Goal: Task Accomplishment & Management: Use online tool/utility

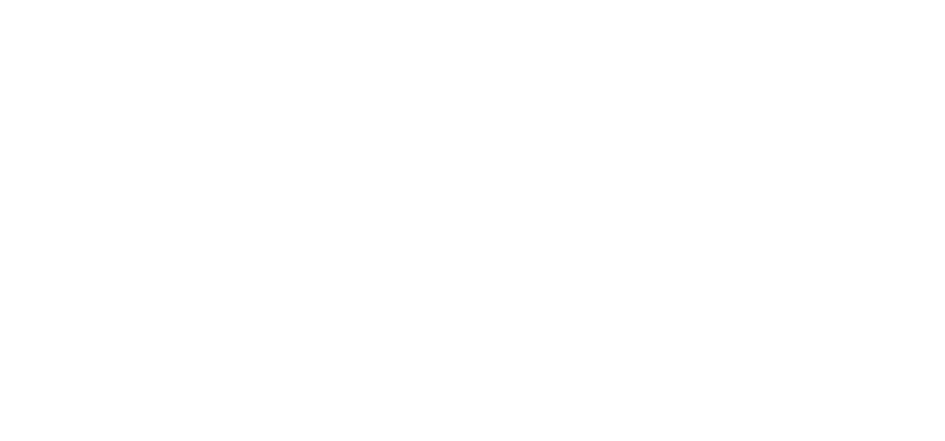
scroll to position [58, 0]
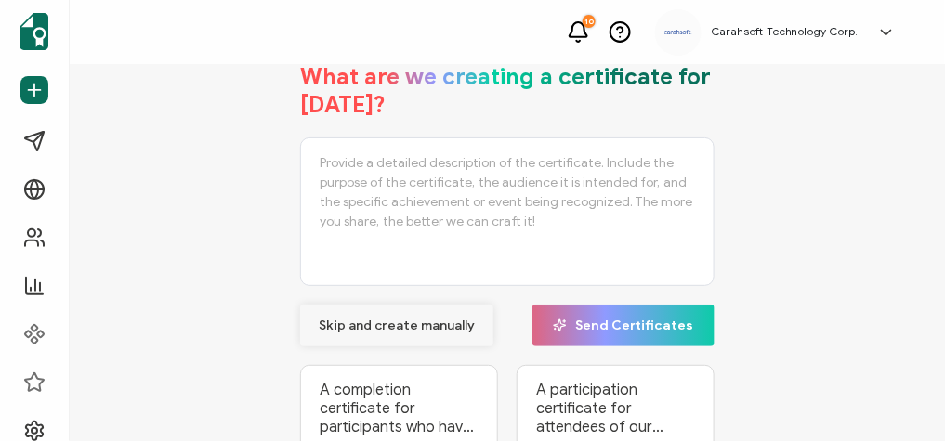
click at [410, 333] on button "Skip and create manually" at bounding box center [396, 326] width 193 height 42
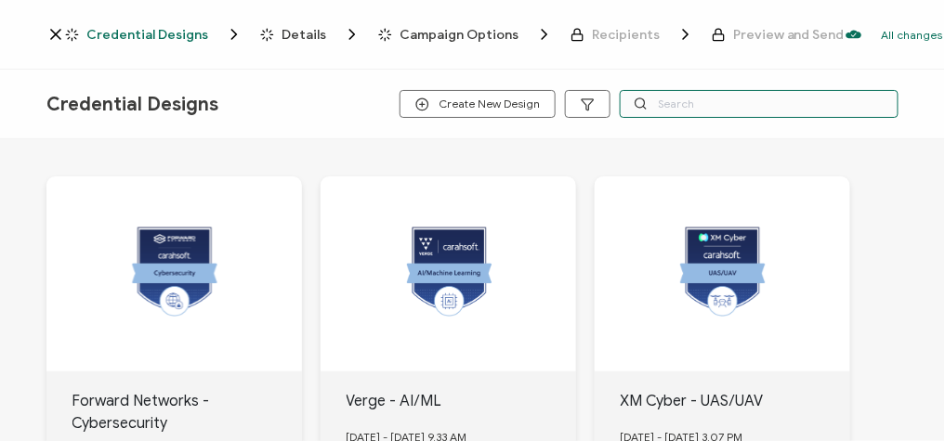
click at [671, 101] on input "text" at bounding box center [759, 104] width 279 height 28
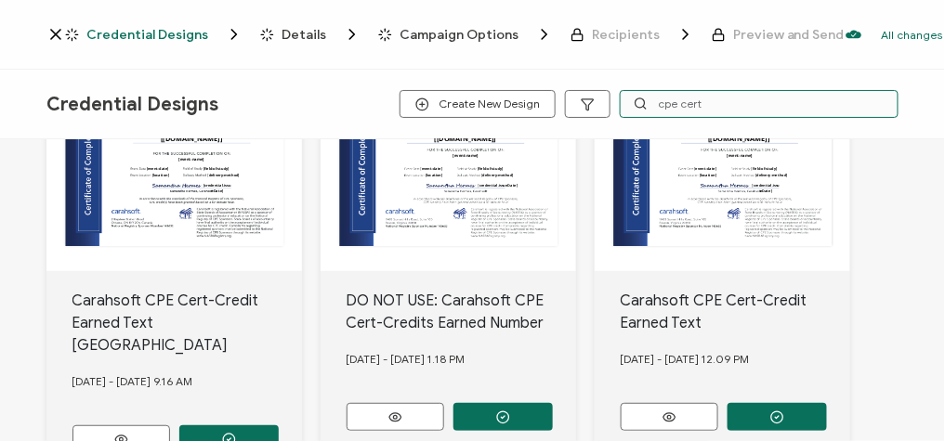
scroll to position [104, 0]
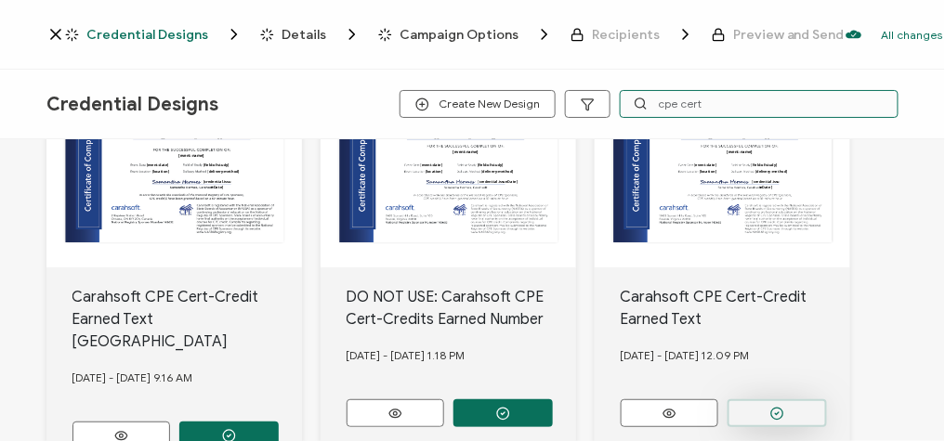
type input "cpe cert"
click at [279, 420] on button "button" at bounding box center [228, 436] width 99 height 28
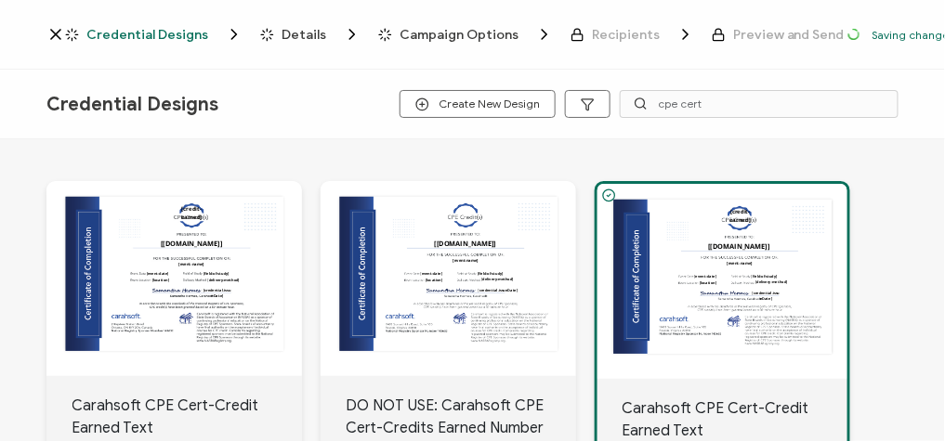
scroll to position [211, 0]
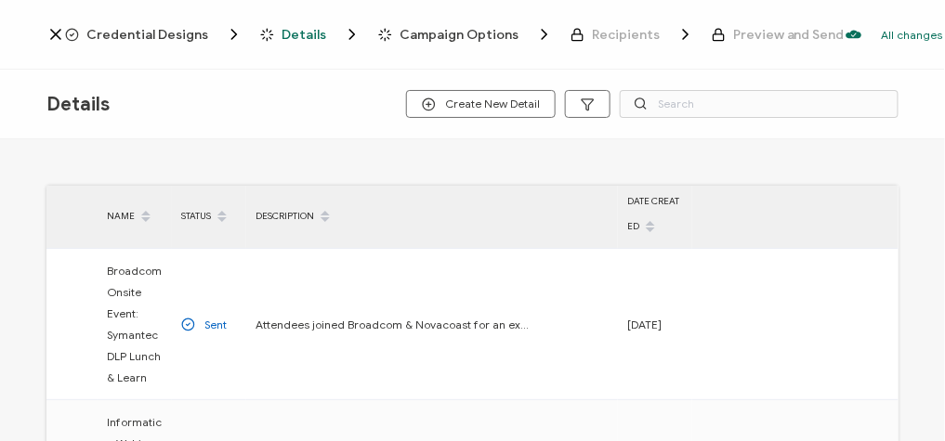
click at [138, 32] on span "Credential Designs" at bounding box center [147, 35] width 122 height 14
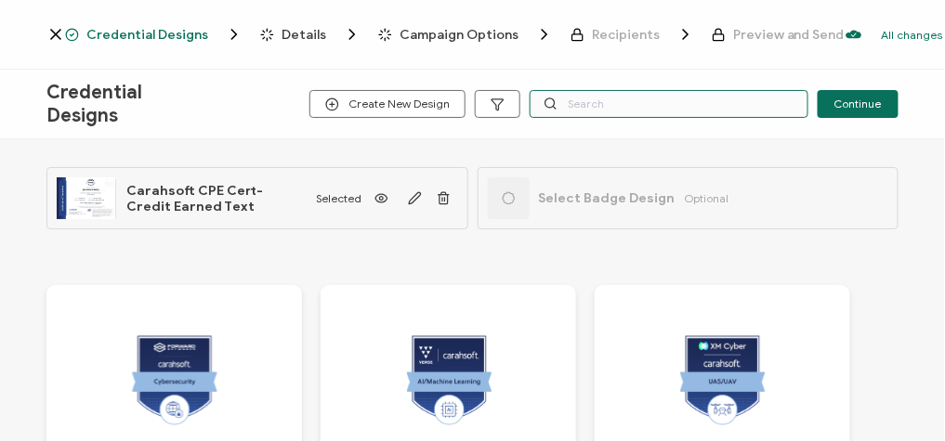
click at [621, 104] on input "text" at bounding box center [669, 104] width 279 height 28
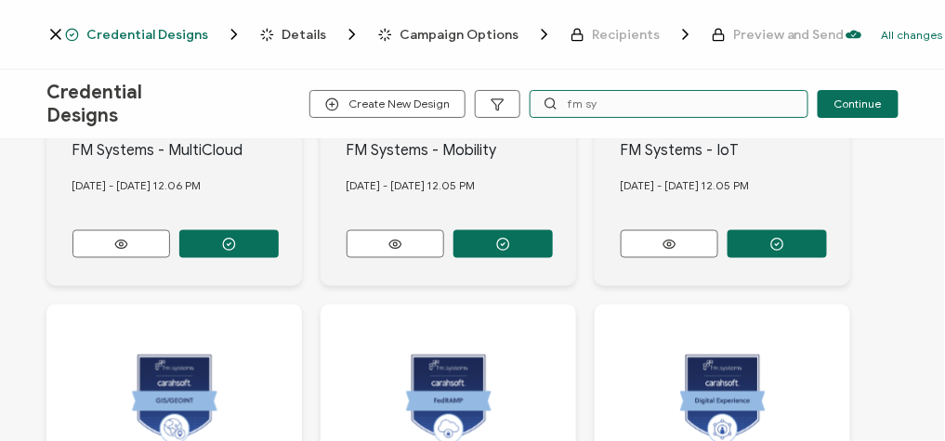
scroll to position [671, 0]
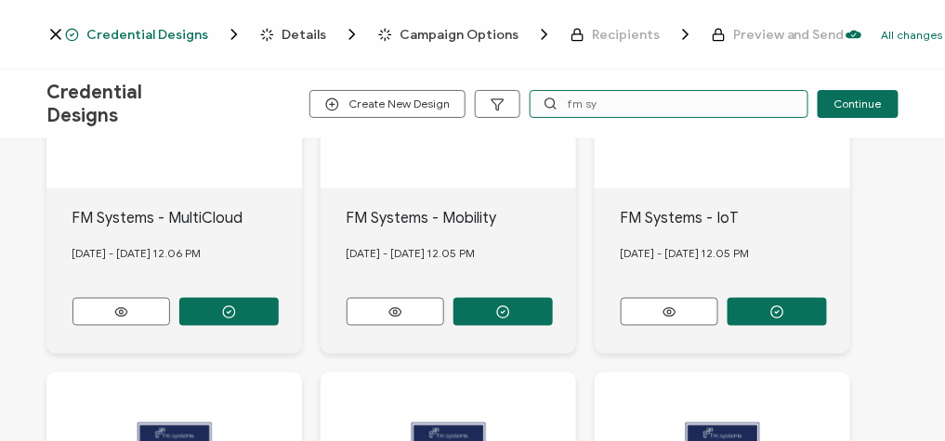
type input "fm sy"
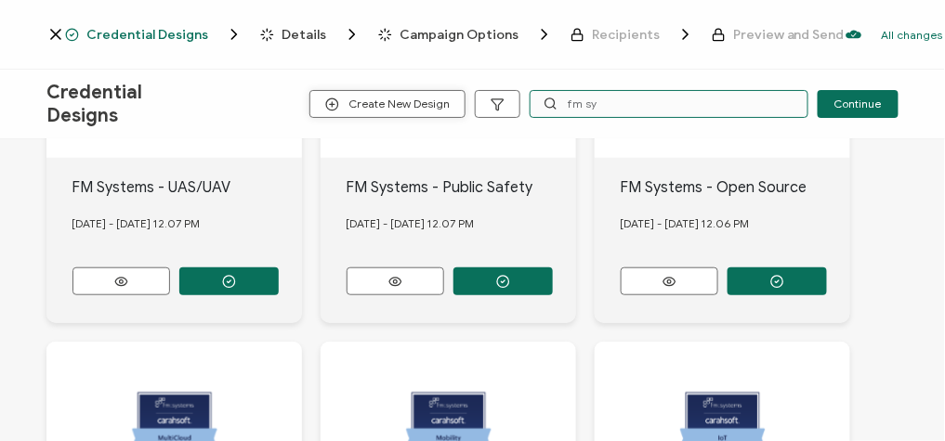
scroll to position [143, 0]
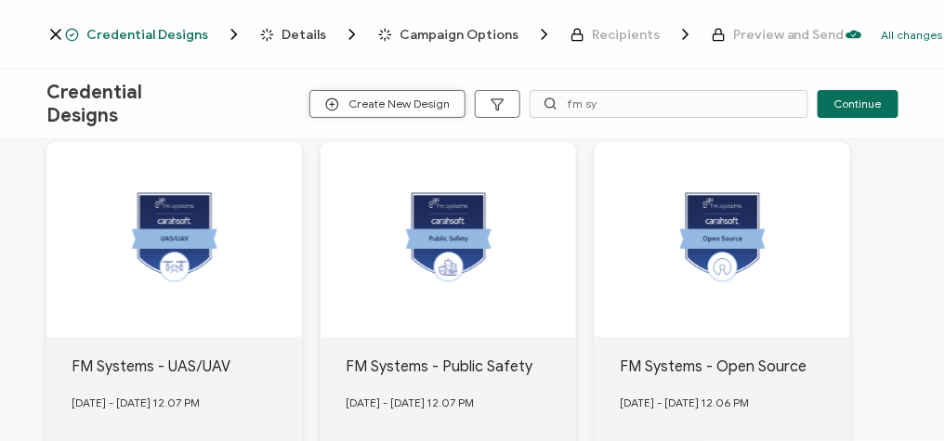
click at [365, 102] on span "Create New Design" at bounding box center [387, 105] width 125 height 14
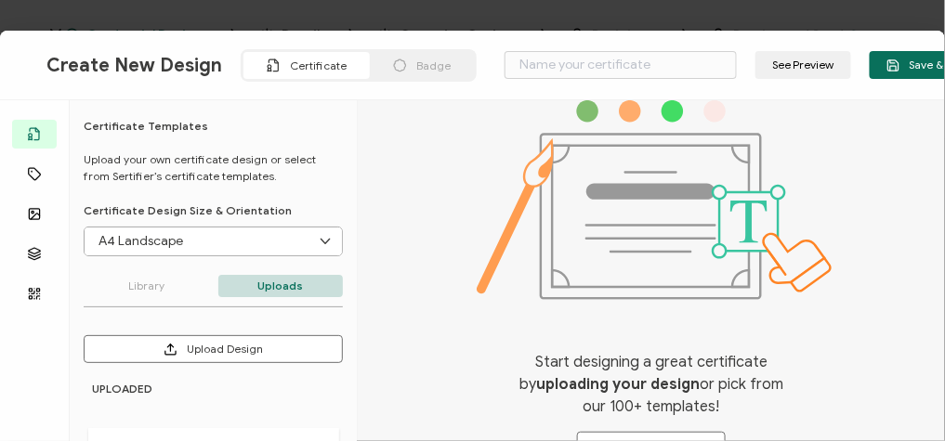
click at [438, 63] on span "Badge" at bounding box center [433, 66] width 34 height 14
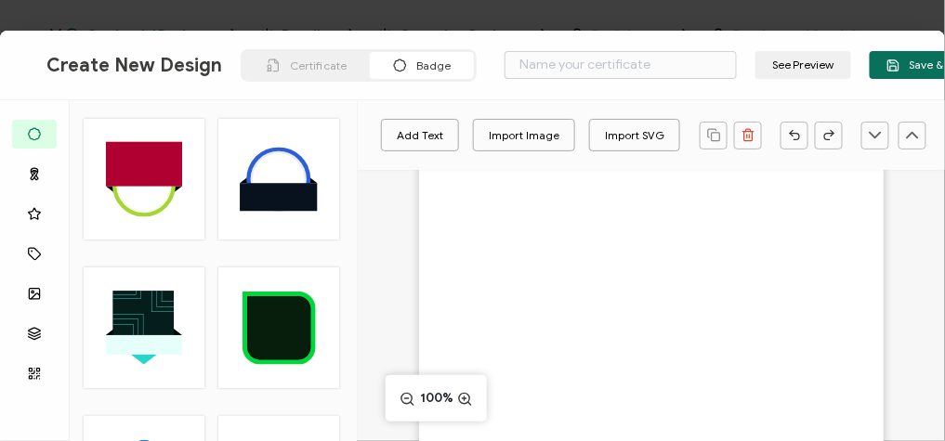
scroll to position [138, 0]
click at [505, 131] on div "Import Image" at bounding box center [524, 135] width 71 height 33
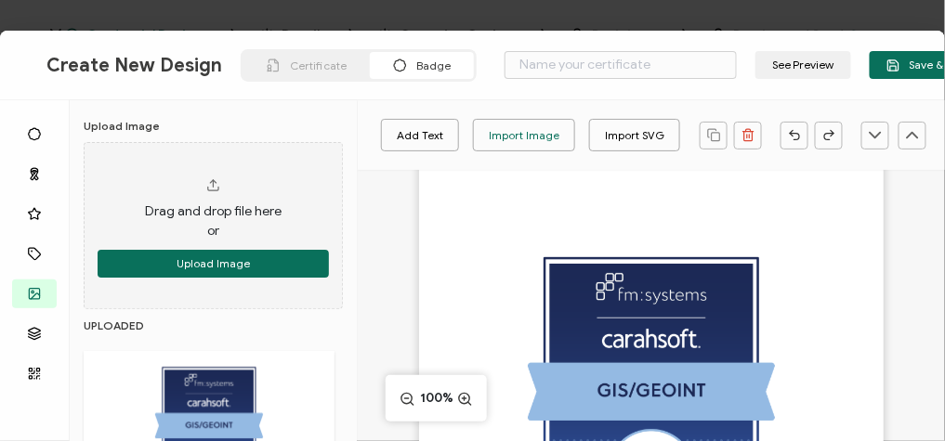
scroll to position [0, 0]
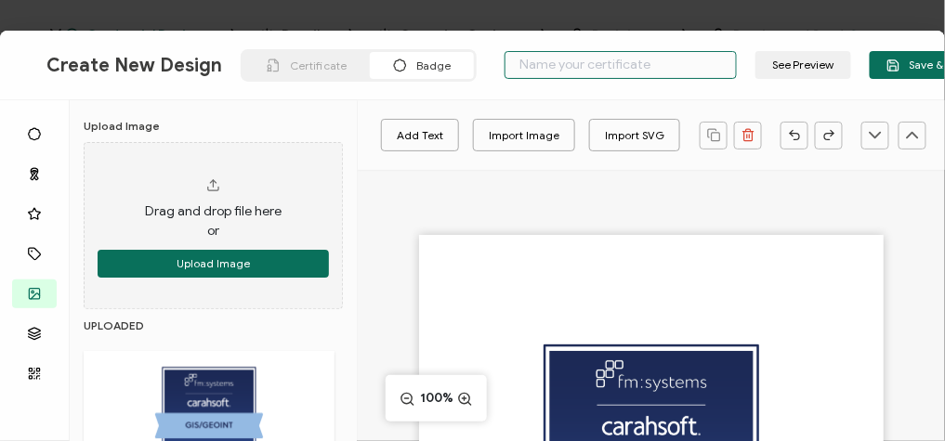
click at [558, 59] on input "text" at bounding box center [621, 65] width 232 height 28
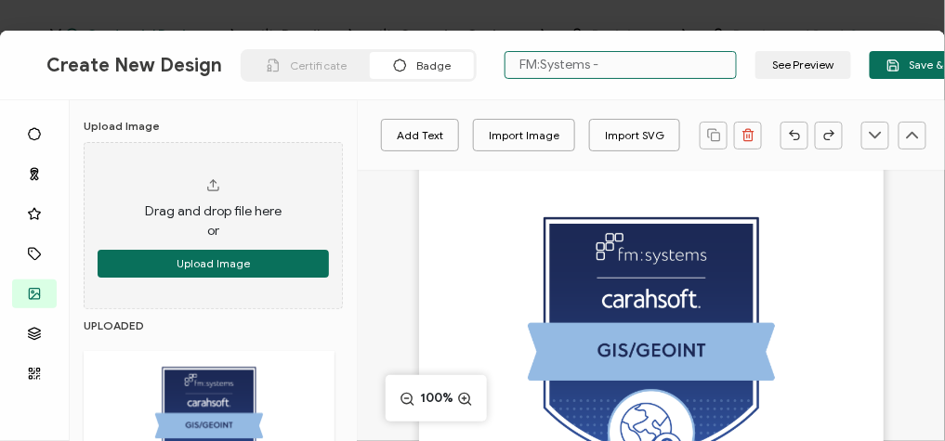
scroll to position [157, 0]
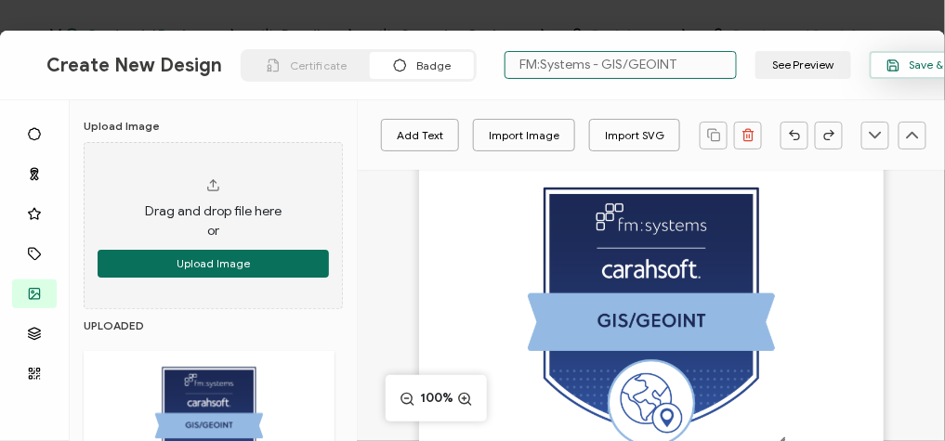
type input "FM:Systems - GIS/GEOINT"
click at [904, 69] on span "Save & Continue" at bounding box center [940, 66] width 108 height 14
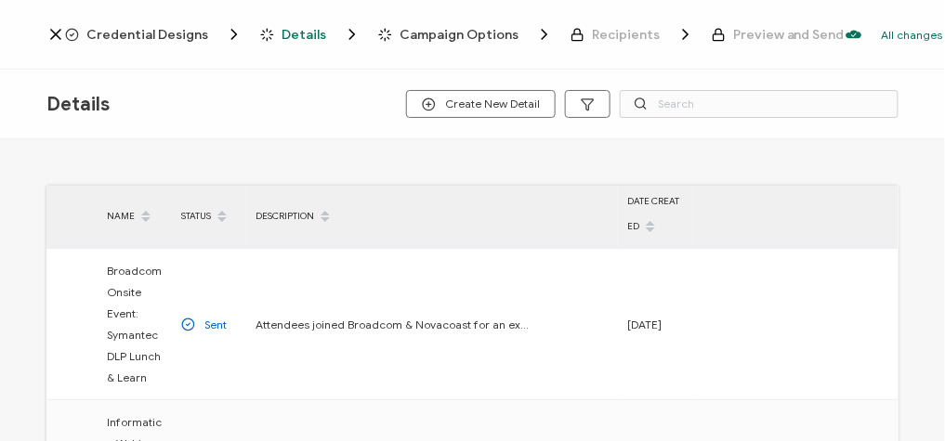
click at [163, 35] on span "Credential Designs" at bounding box center [147, 35] width 122 height 14
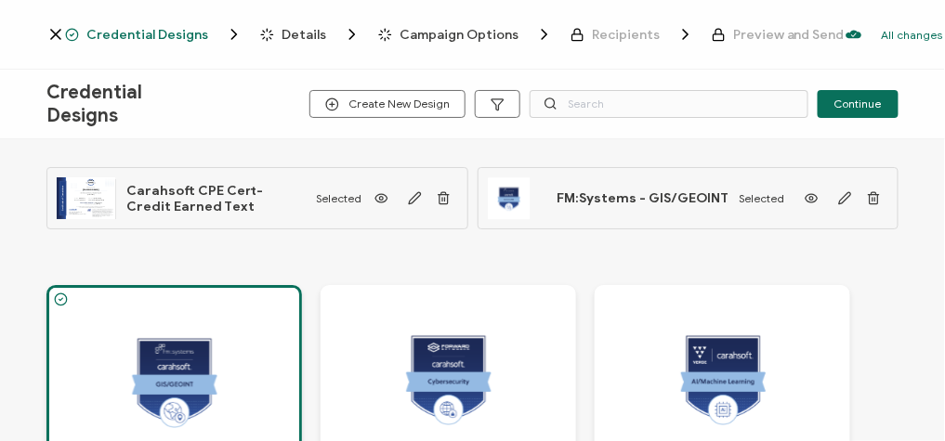
click at [292, 30] on span "Details" at bounding box center [304, 35] width 45 height 14
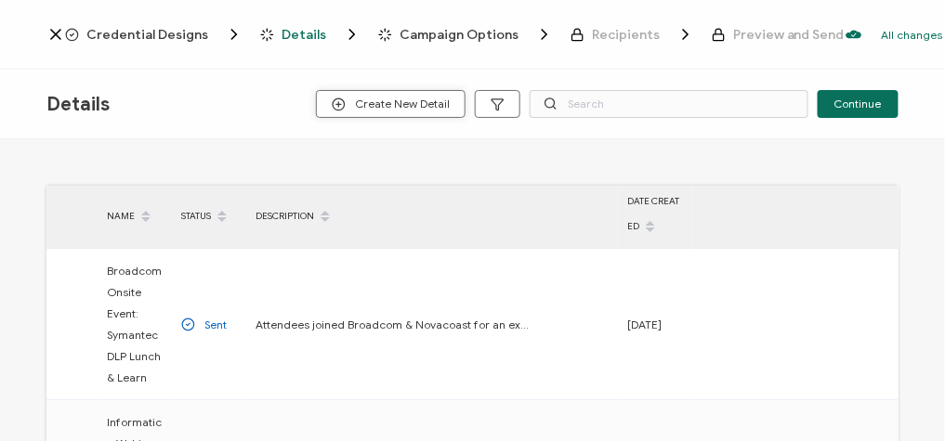
click at [402, 98] on span "Create New Detail" at bounding box center [391, 105] width 118 height 14
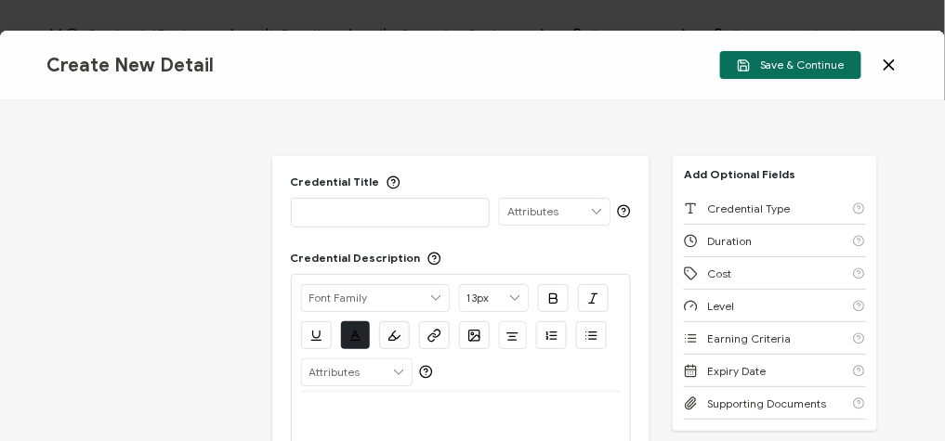
click at [318, 230] on div "Credential Title ISSUER Issuer Name Credential Description Alright Sans Amita A…" at bounding box center [461, 393] width 378 height 474
click at [314, 219] on p at bounding box center [390, 212] width 179 height 19
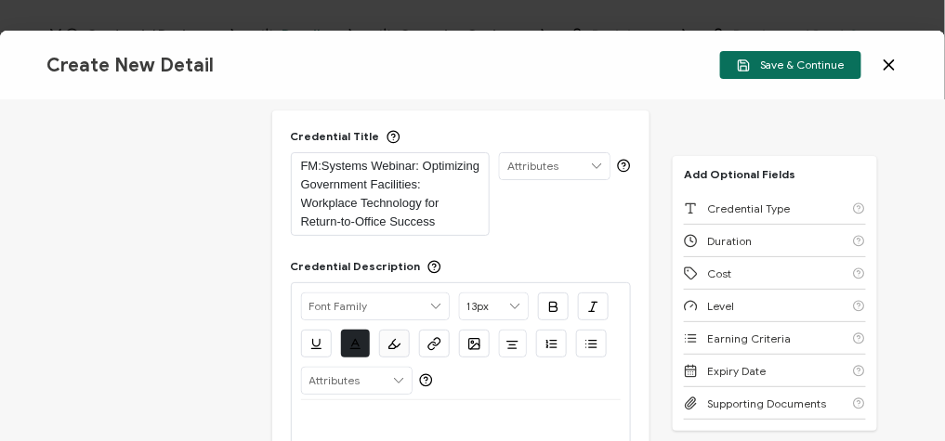
scroll to position [187, 0]
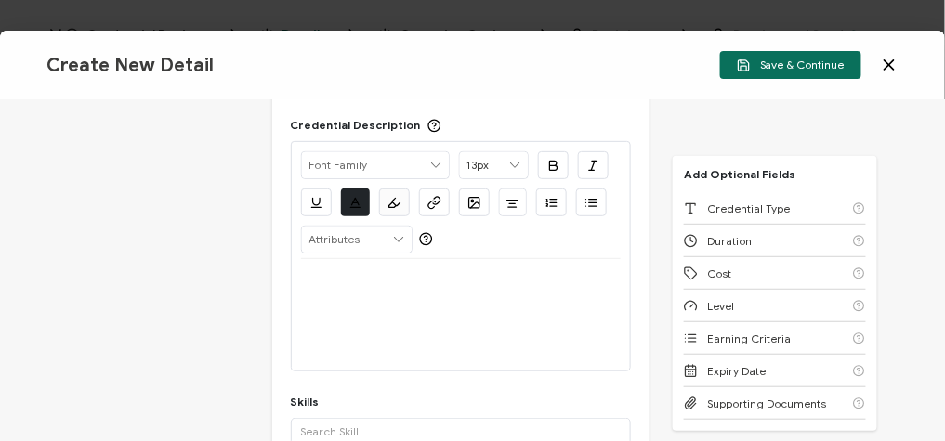
click at [301, 287] on p at bounding box center [461, 281] width 321 height 17
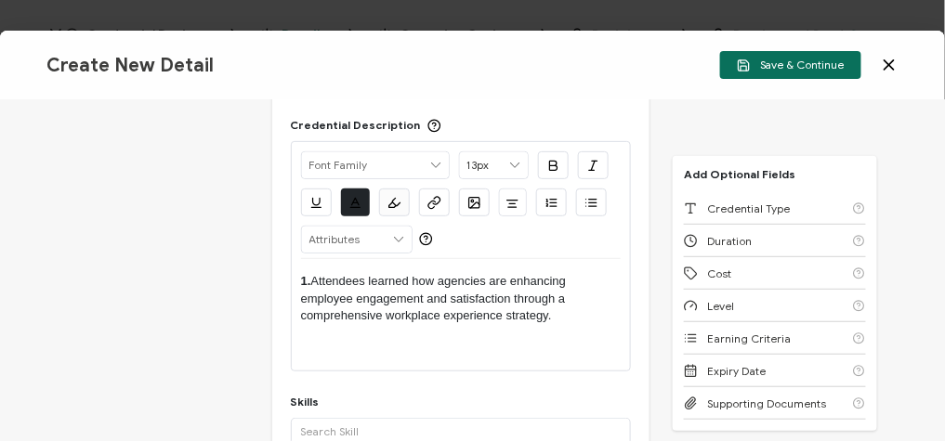
scroll to position [190, 0]
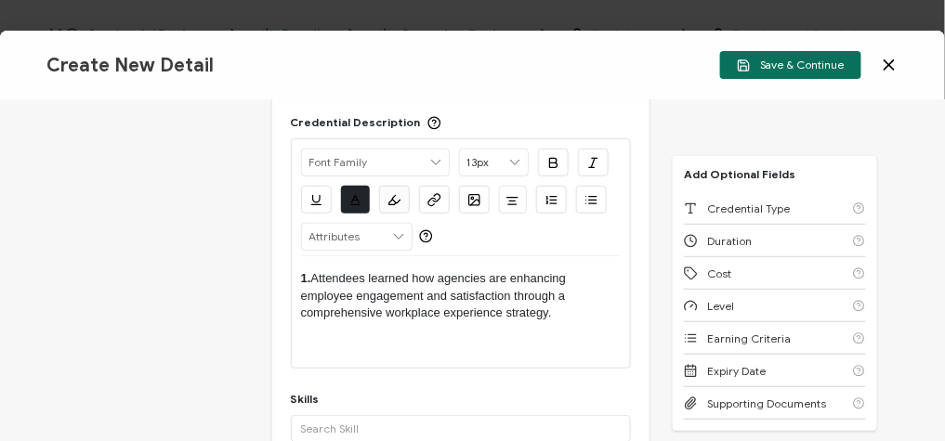
click at [311, 276] on strong "1." at bounding box center [306, 278] width 10 height 14
drag, startPoint x: 327, startPoint y: 276, endPoint x: 199, endPoint y: 272, distance: 128.3
click at [199, 272] on div "Credential Title FM:Systems Webinar: Optimizing Government Facilities: Workplac…" at bounding box center [472, 270] width 945 height 341
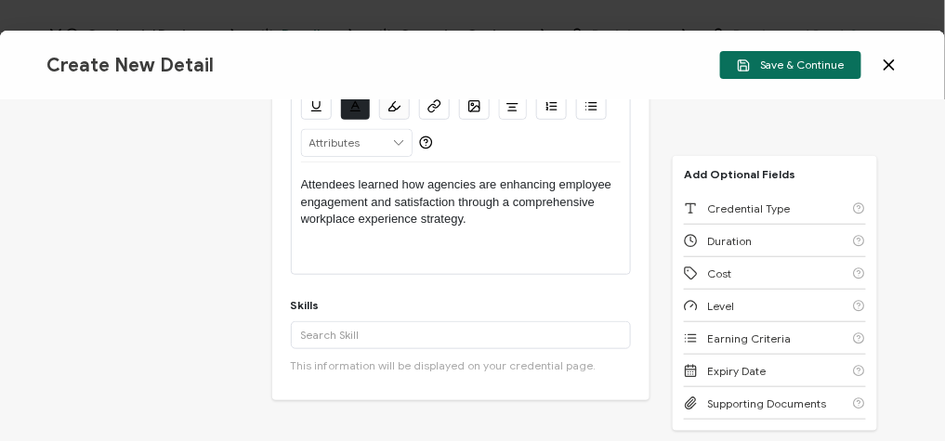
scroll to position [291, 0]
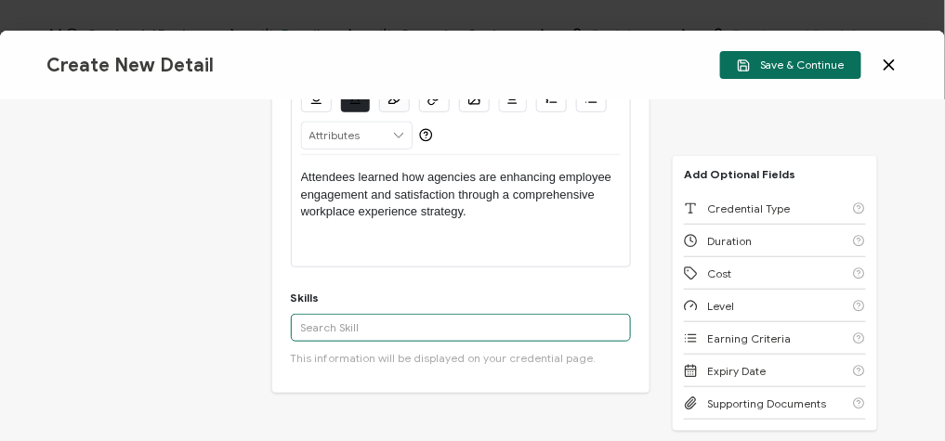
click at [371, 325] on input "text" at bounding box center [461, 328] width 341 height 28
paste input "): Facility Management"
drag, startPoint x: 308, startPoint y: 327, endPoint x: 218, endPoint y: 321, distance: 90.4
click at [218, 321] on div "Credential Title FM:Systems Webinar: Optimizing Government Facilities: Workplac…" at bounding box center [472, 270] width 945 height 341
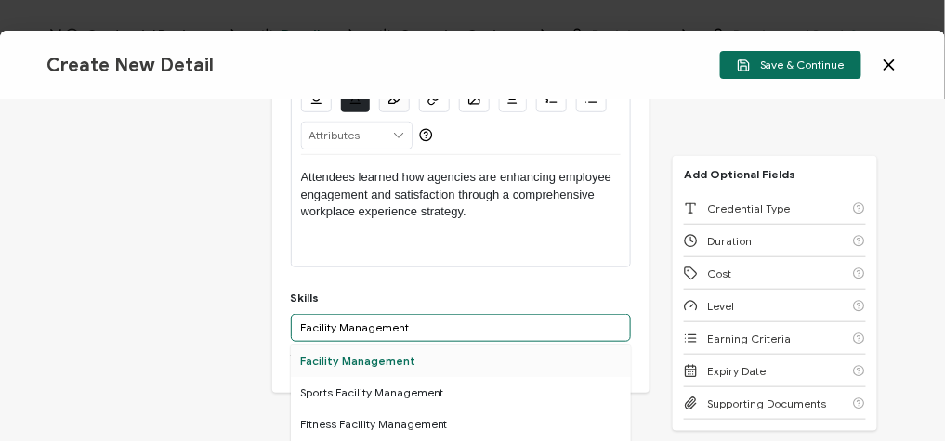
type input "Facility Management"
click at [320, 358] on div "Facility Management" at bounding box center [461, 362] width 341 height 32
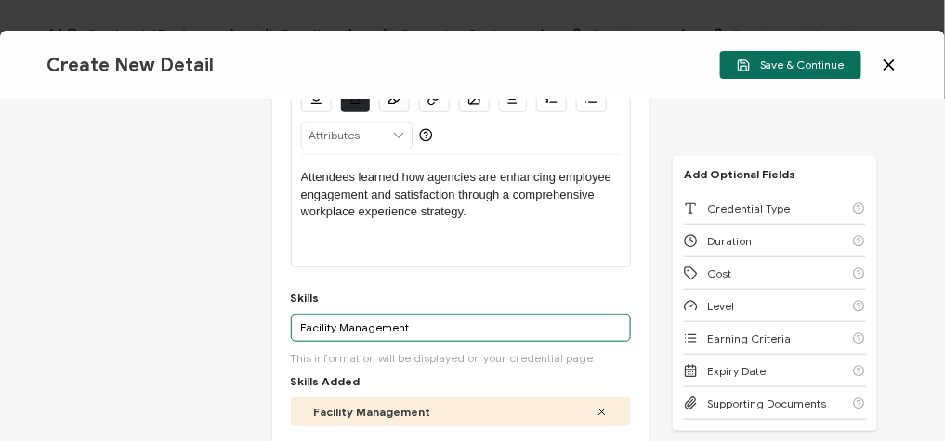
drag, startPoint x: 422, startPoint y: 322, endPoint x: 224, endPoint y: 328, distance: 198.0
click at [224, 328] on div "Credential Title FM:Systems Webinar: Optimizing Government Facilities: Workplac…" at bounding box center [472, 270] width 945 height 341
paste input "GIS/GEOINT"
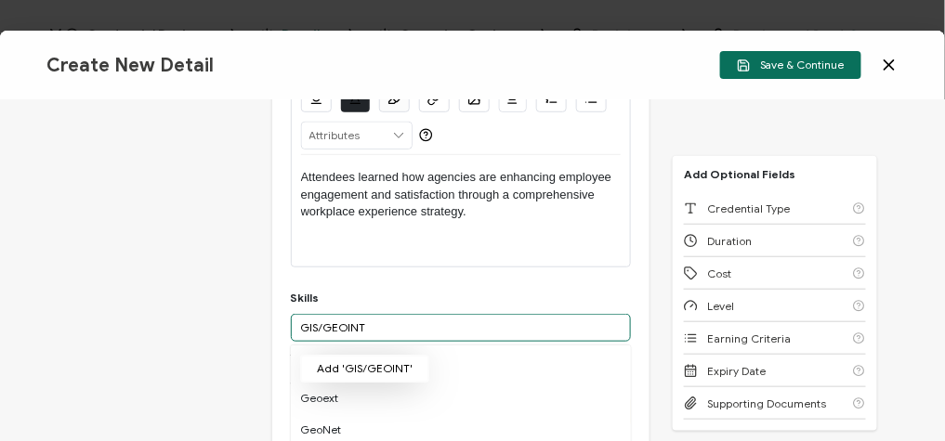
type input "GIS/GEOINT"
click at [361, 358] on button "Add 'GIS/GEOINT'" at bounding box center [364, 369] width 129 height 28
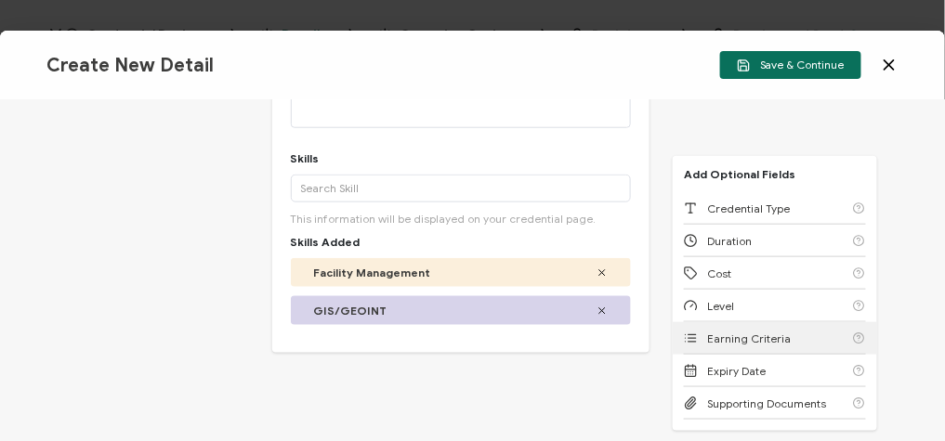
scroll to position [0, 0]
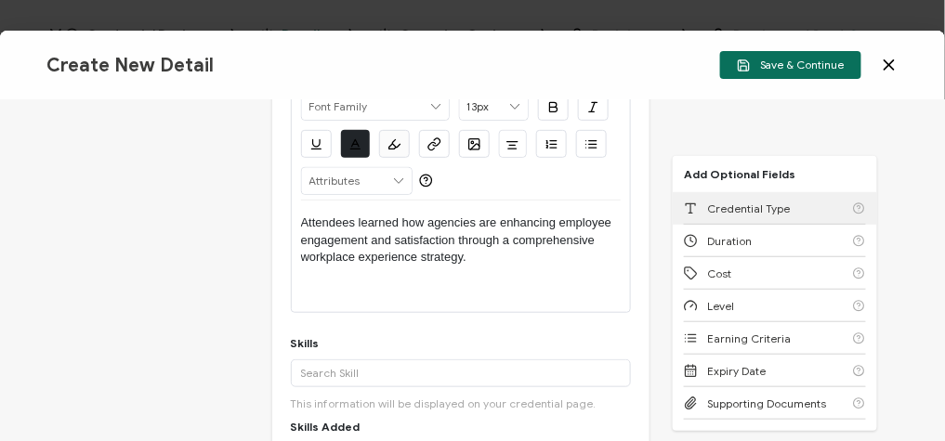
click at [745, 203] on span "Credential Type" at bounding box center [748, 209] width 83 height 14
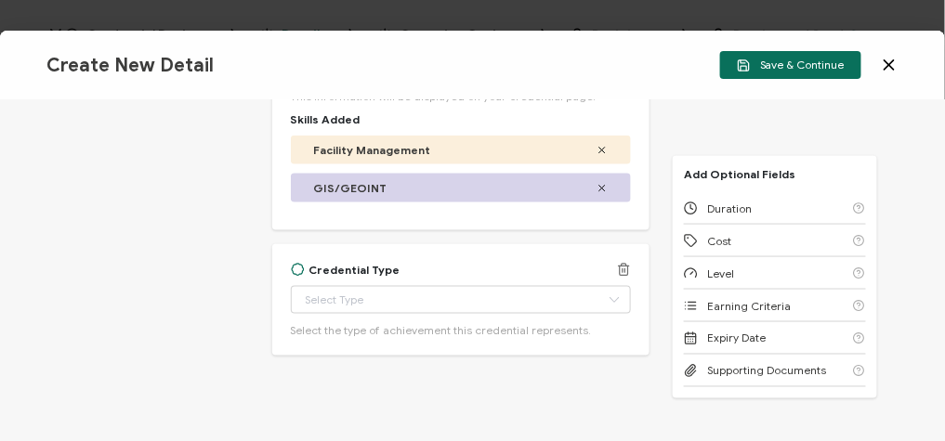
scroll to position [576, 0]
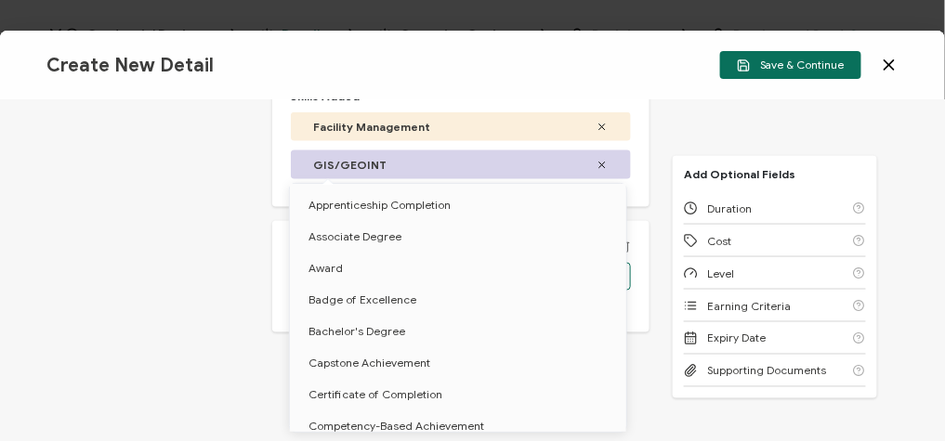
click at [403, 268] on input "text" at bounding box center [461, 277] width 341 height 28
click at [379, 400] on span "Certificate of Completion" at bounding box center [375, 394] width 134 height 14
type input "Certificate of Completion"
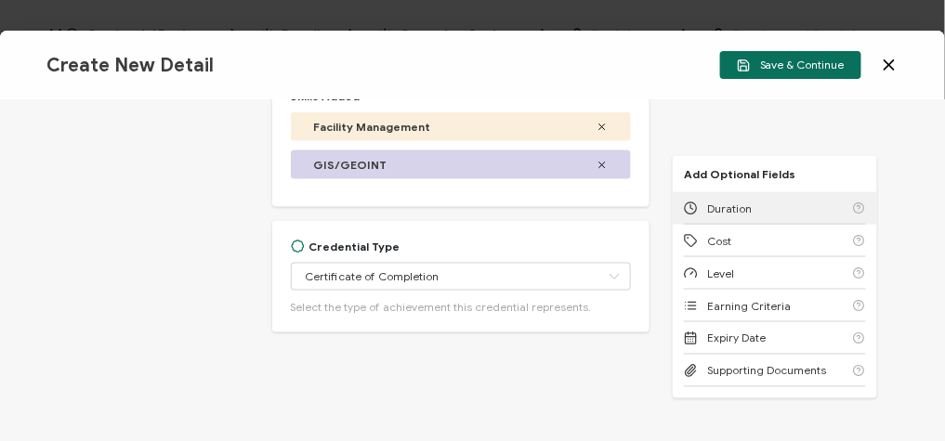
click at [774, 197] on div "Duration" at bounding box center [775, 208] width 182 height 33
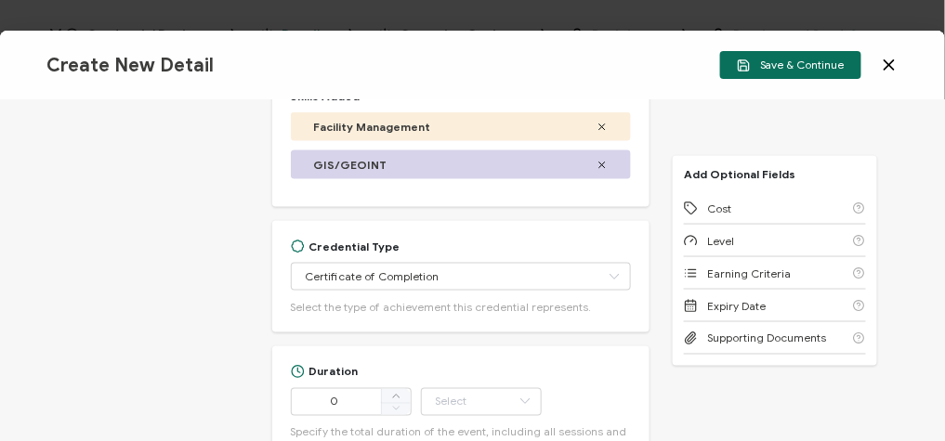
scroll to position [715, 0]
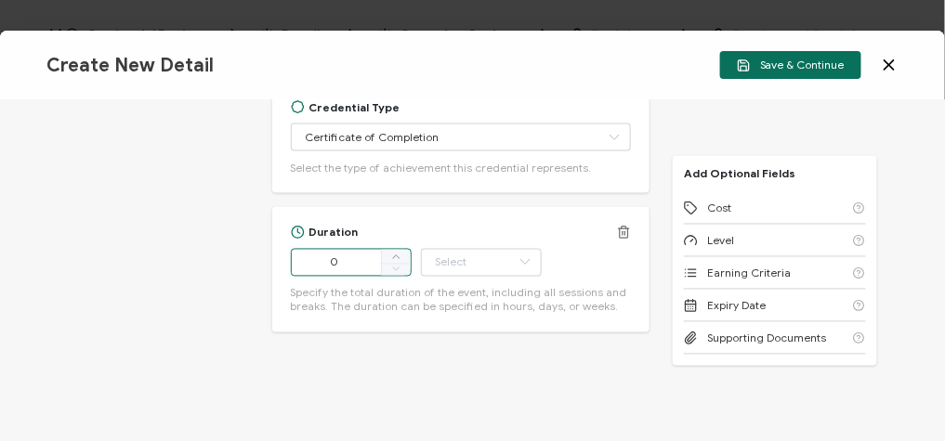
click at [348, 249] on input "0" at bounding box center [351, 263] width 121 height 28
type input "59"
click at [450, 253] on input "text" at bounding box center [481, 263] width 121 height 28
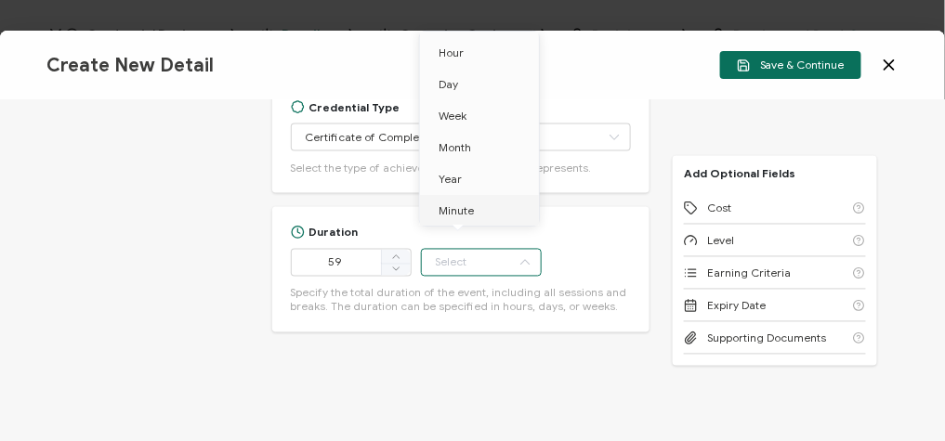
click at [461, 218] on li "Minute" at bounding box center [482, 211] width 125 height 32
type input "Minute"
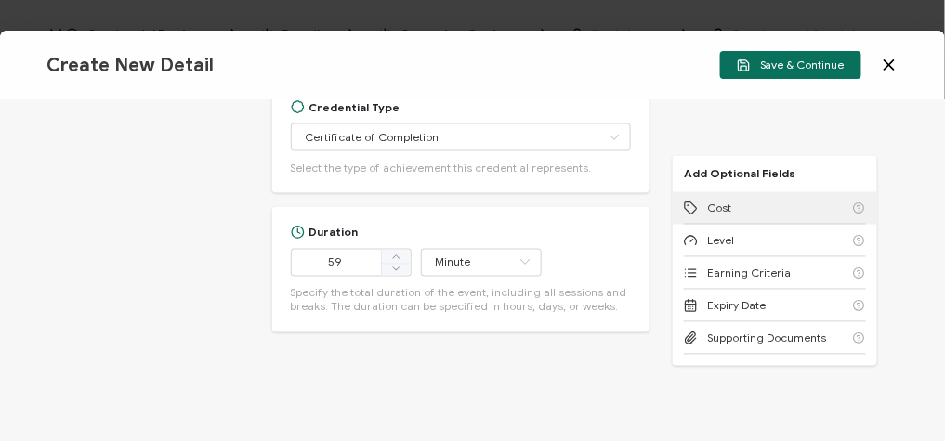
click at [769, 211] on div "Cost" at bounding box center [775, 208] width 182 height 33
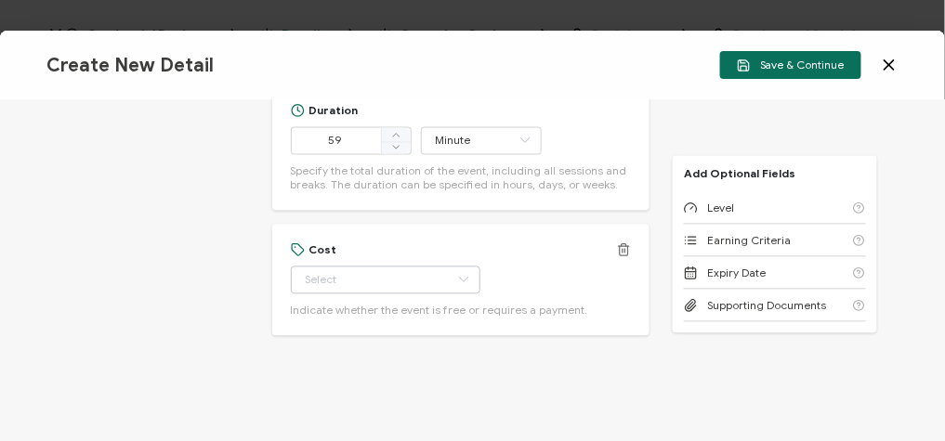
scroll to position [841, 0]
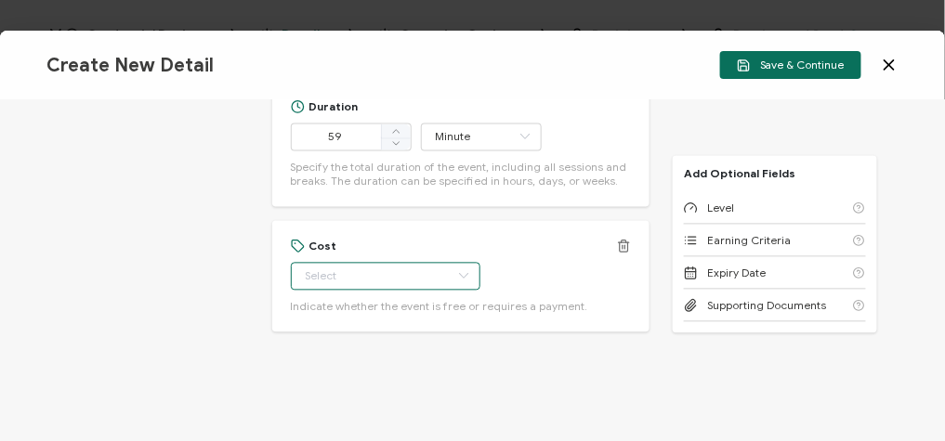
click at [389, 263] on input "text" at bounding box center [386, 277] width 190 height 28
click at [355, 324] on li "Free" at bounding box center [375, 322] width 171 height 32
type input "Free"
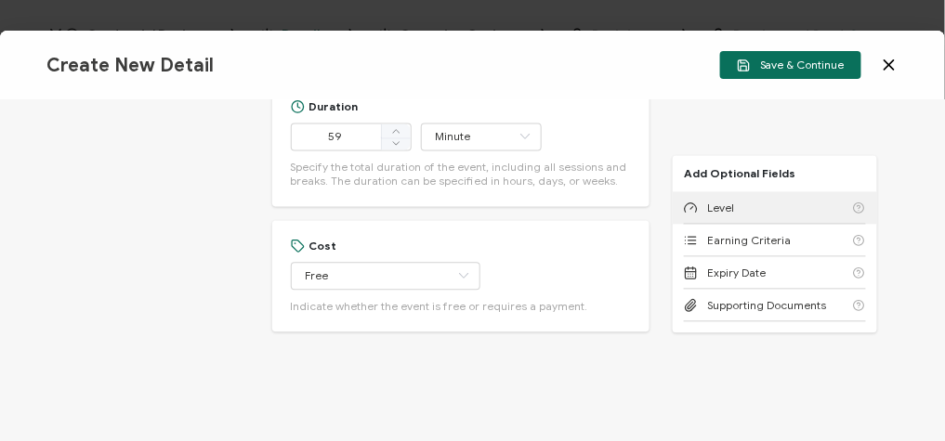
click at [719, 197] on div "Level" at bounding box center [775, 208] width 182 height 33
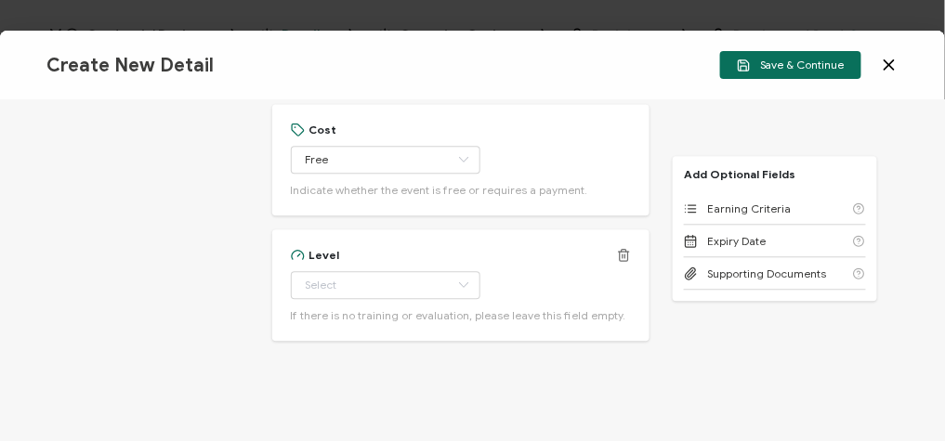
scroll to position [967, 0]
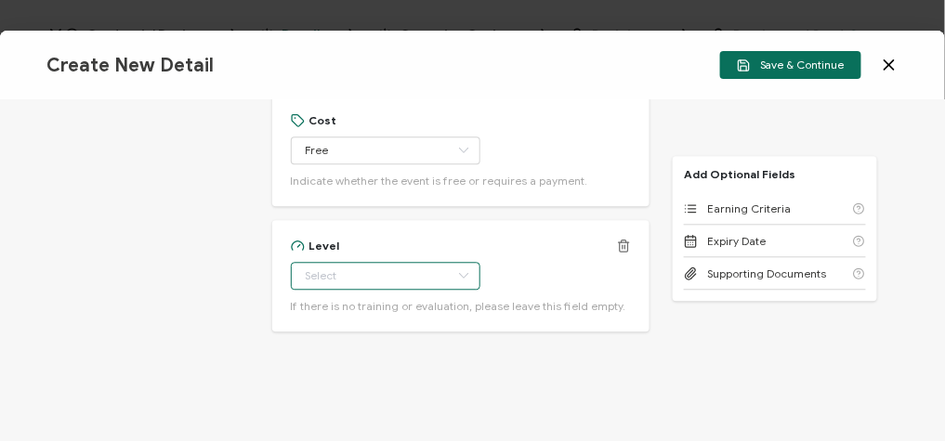
click at [382, 282] on input "text" at bounding box center [386, 276] width 190 height 28
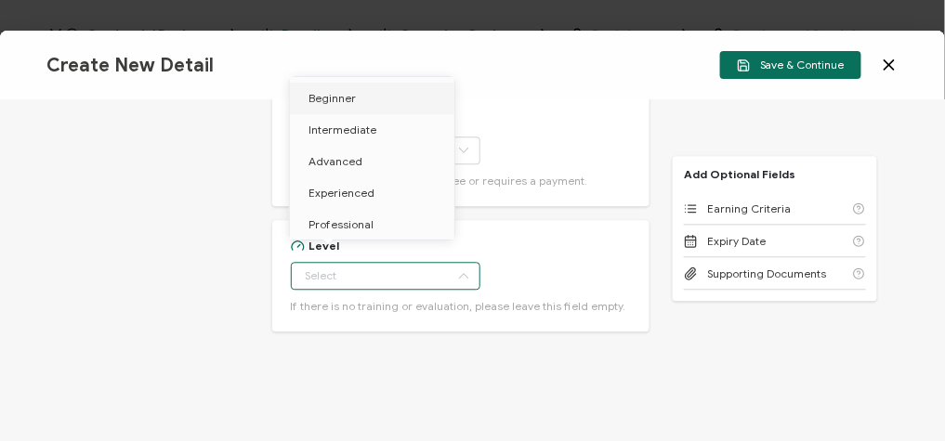
click at [355, 92] on li "Beginner" at bounding box center [375, 99] width 171 height 32
type input "Beginner"
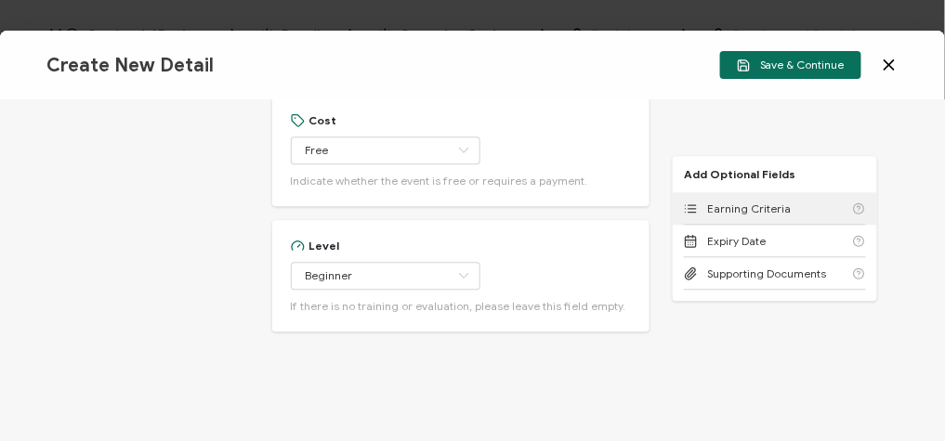
click at [756, 210] on span "Earning Criteria" at bounding box center [749, 209] width 84 height 14
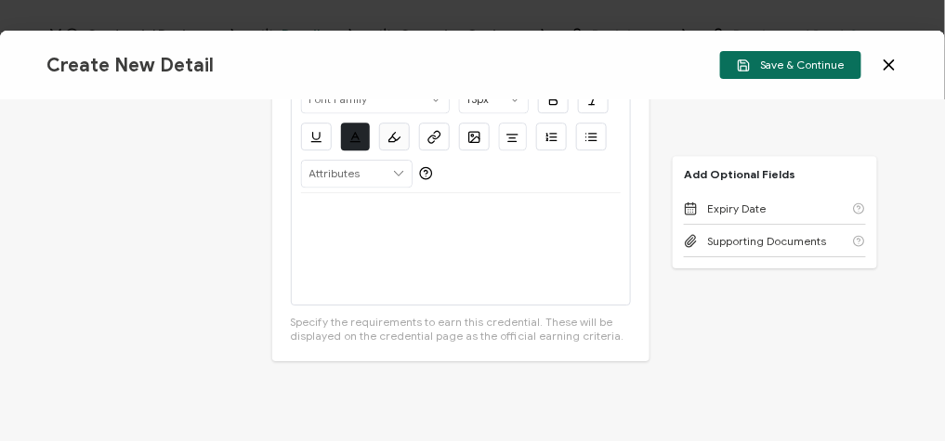
scroll to position [1307, 0]
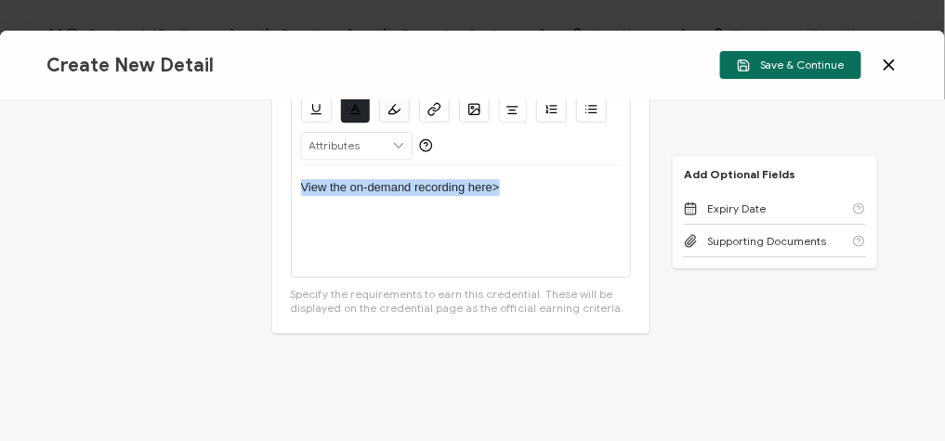
drag, startPoint x: 498, startPoint y: 188, endPoint x: 283, endPoint y: 190, distance: 214.7
click at [283, 190] on div "Earning Criteria Alright Sans Amita Archivo Black Arial Arimo Blinker Caveat Ch…" at bounding box center [461, 170] width 378 height 328
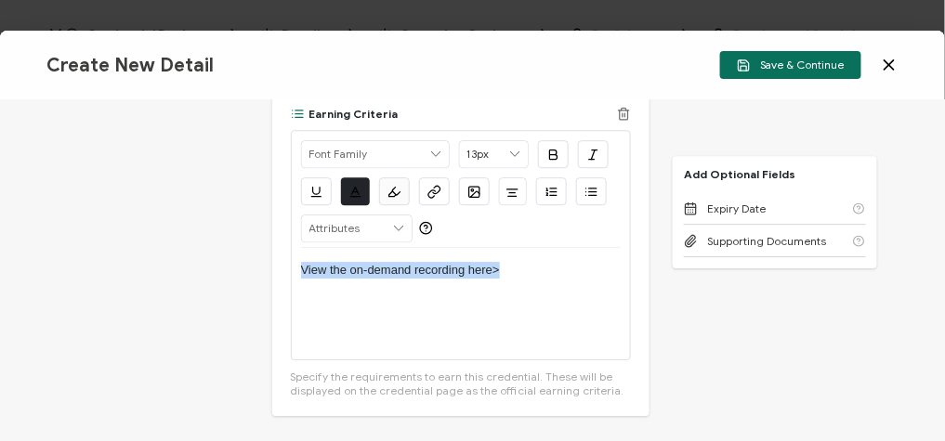
scroll to position [1224, 0]
click at [433, 193] on icon "button" at bounding box center [434, 193] width 14 height 14
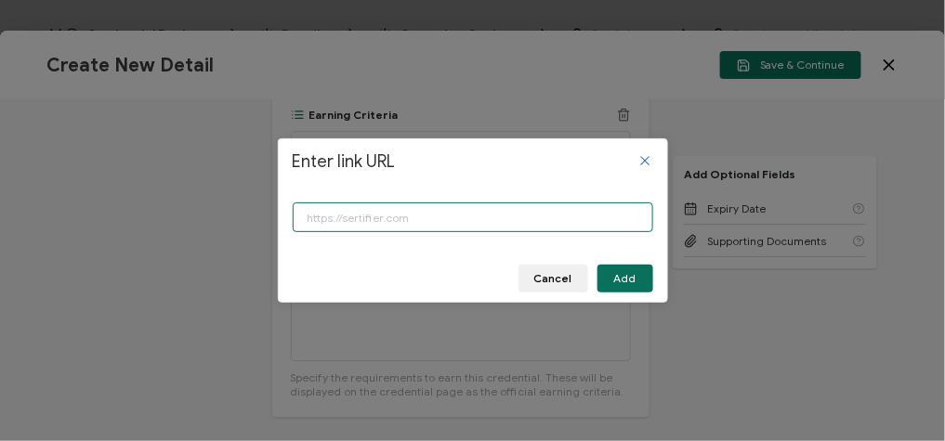
paste input "https://www.carahsoft.com/learn/event/69904"
type input "https://www.carahsoft.com/learn/event/69904"
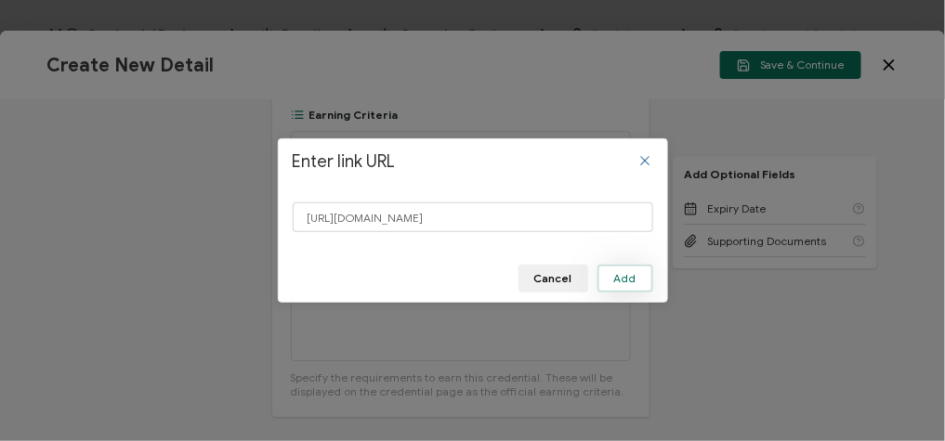
click at [618, 278] on span "Add" at bounding box center [625, 278] width 22 height 11
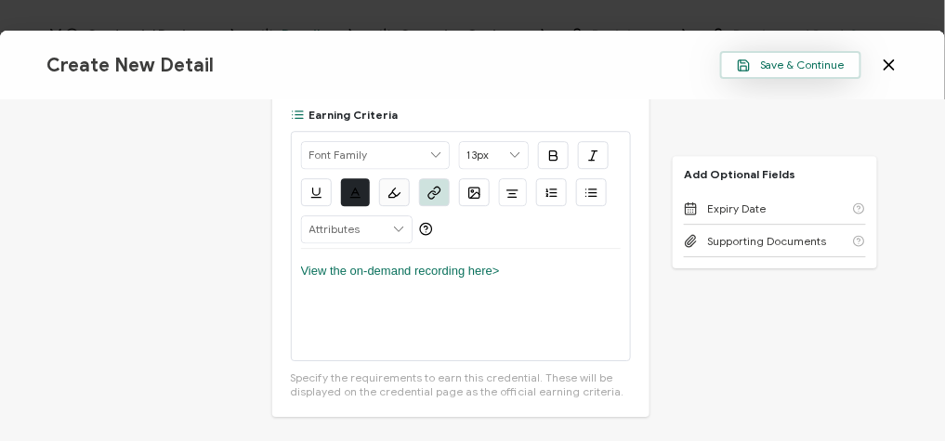
click at [781, 74] on button "Save & Continue" at bounding box center [790, 65] width 141 height 28
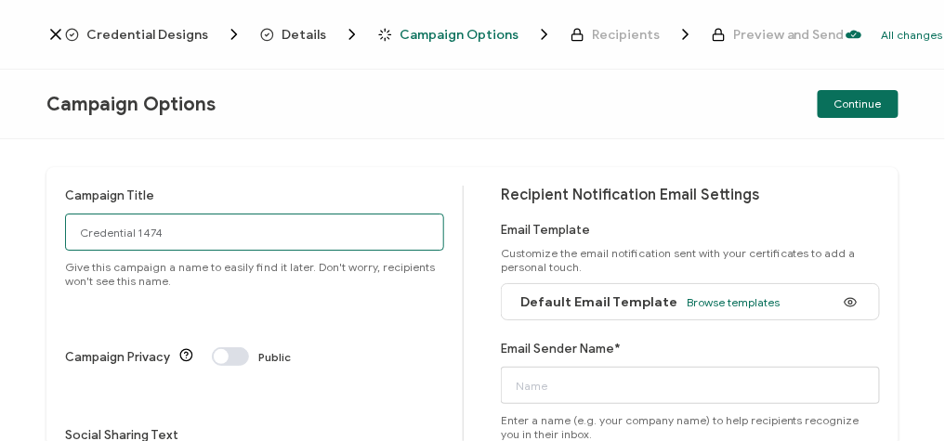
drag, startPoint x: 276, startPoint y: 245, endPoint x: 0, endPoint y: 217, distance: 277.5
click at [0, 217] on html "Credential Designs Details Campaign Options Recipients Preview and Send All cha…" at bounding box center [472, 220] width 945 height 441
paste input "7-23-25_69904_FM Systems Webinar"
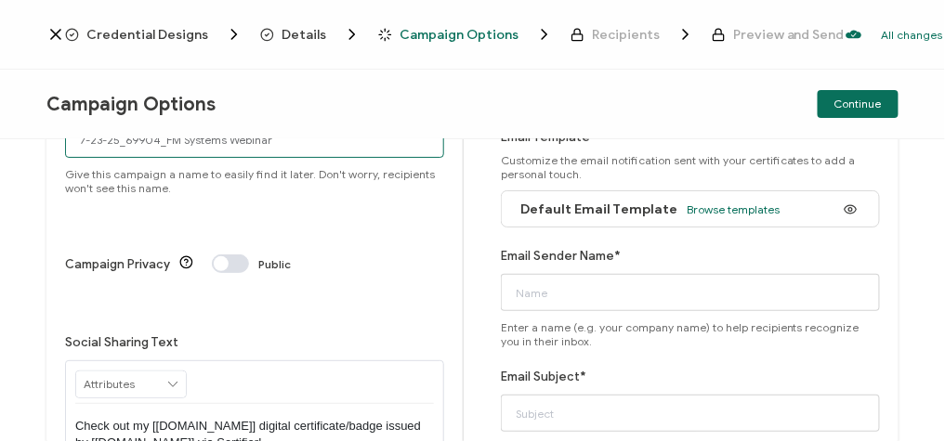
type input "7-23-25_69904_FM Systems Webinar"
click at [565, 391] on div "Email Subject* Type a subject line that clearly describes your email content. I…" at bounding box center [690, 418] width 379 height 102
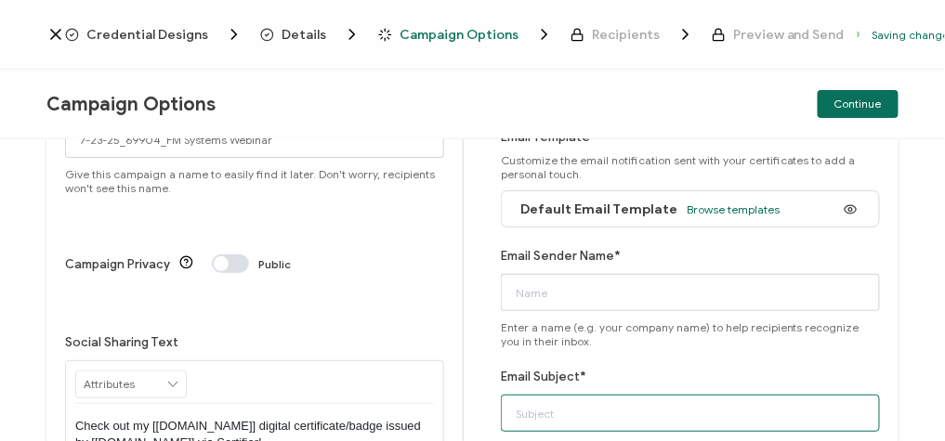
click at [557, 403] on input "Email Subject*" at bounding box center [690, 413] width 379 height 37
paste input "7-23-25_69904_FM Systems Webinar"
type input "7-23-25_69904_FM Systems Webinar"
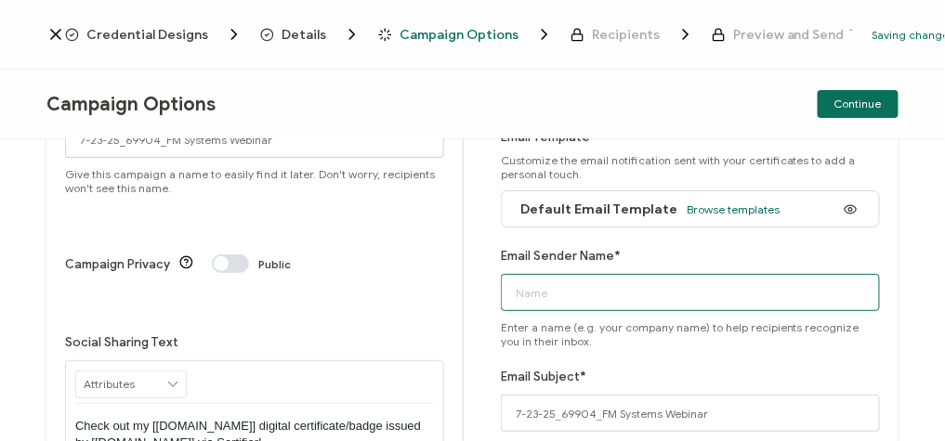
click at [563, 283] on input "Email Sender Name*" at bounding box center [690, 292] width 379 height 37
type input "CPE"
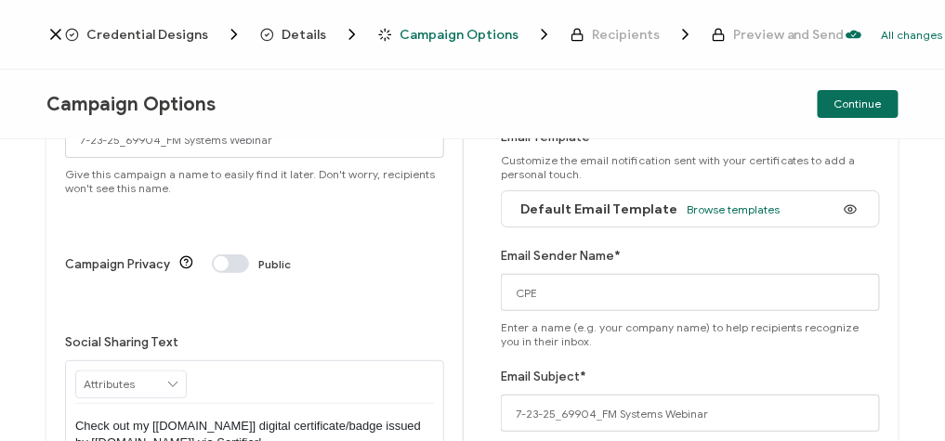
click at [471, 265] on div "Campaign Title 7-23-25_69904_FM Systems Webinar Give this campaign a name to ea…" at bounding box center [472, 343] width 852 height 539
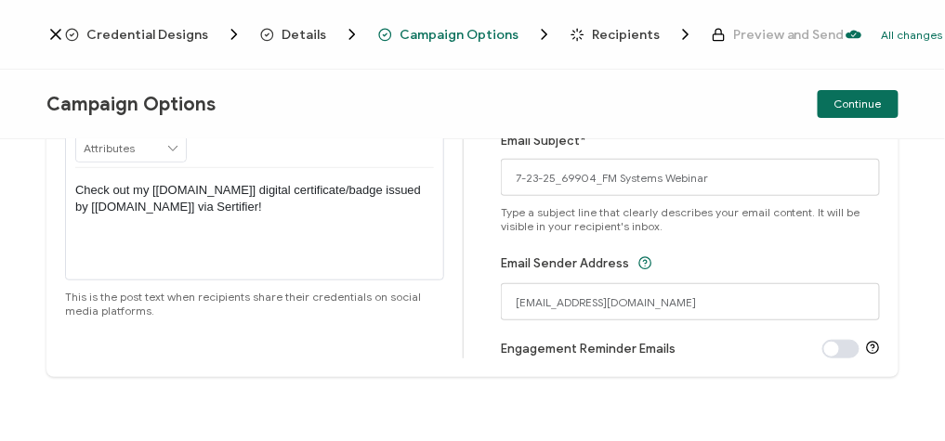
scroll to position [329, 0]
click at [854, 92] on button "Continue" at bounding box center [858, 104] width 81 height 28
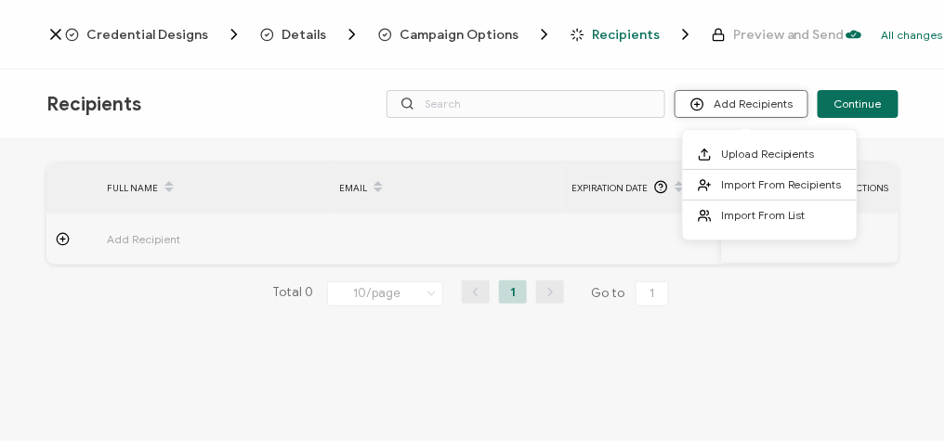
click at [731, 101] on button "Add Recipients" at bounding box center [742, 104] width 134 height 28
click at [773, 148] on span "Upload Recipients" at bounding box center [768, 154] width 94 height 14
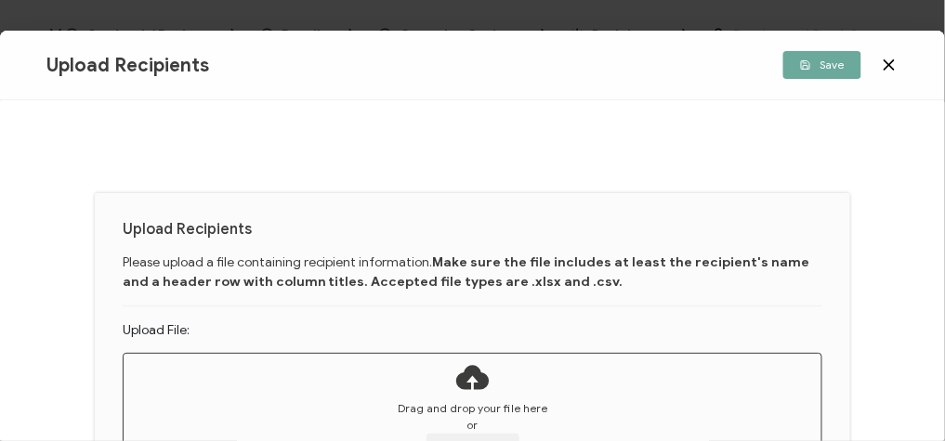
scroll to position [42, 0]
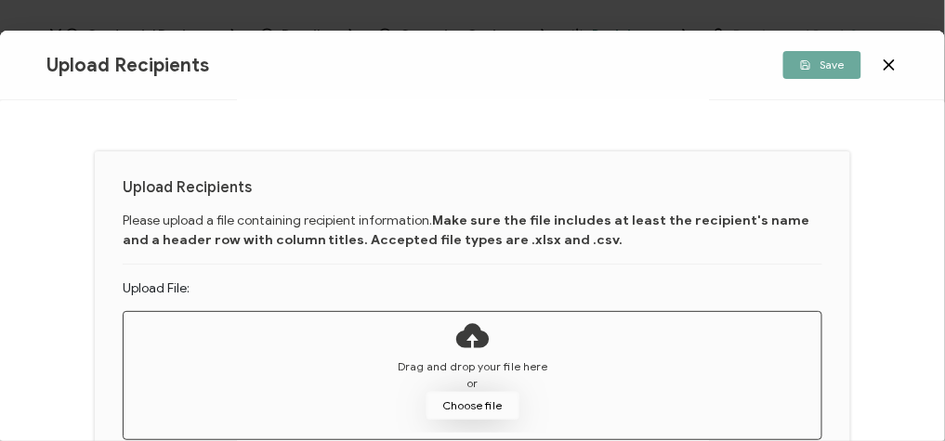
click at [454, 409] on button "Choose file" at bounding box center [473, 406] width 93 height 28
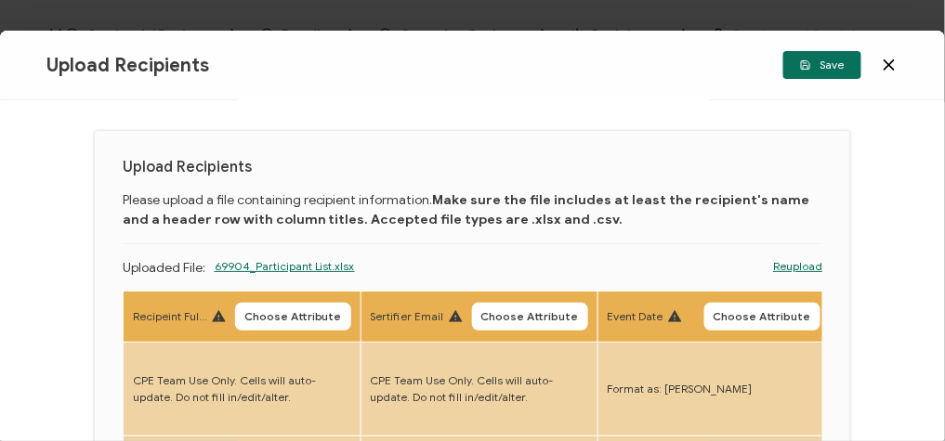
scroll to position [0, 0]
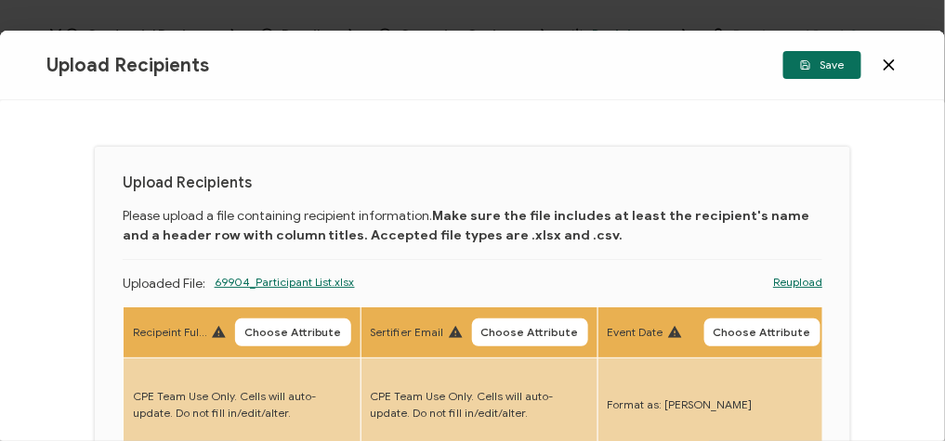
click at [797, 283] on link "Reupload" at bounding box center [797, 282] width 49 height 17
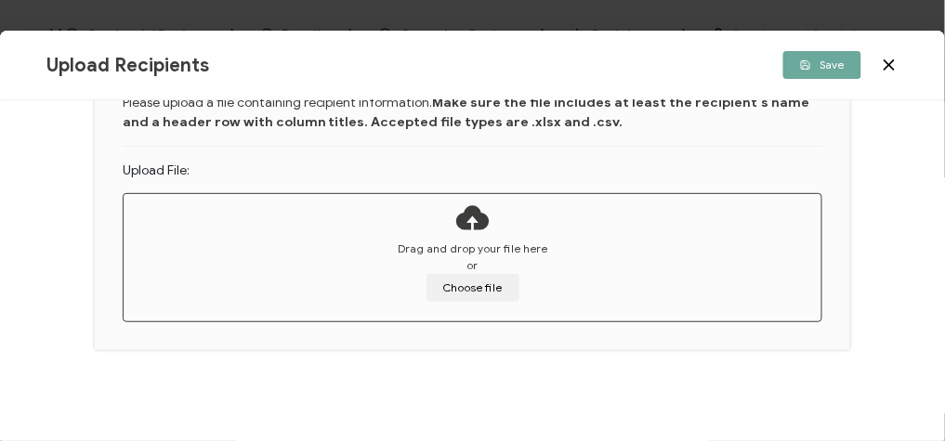
scroll to position [158, 0]
click at [458, 285] on button "Choose file" at bounding box center [473, 290] width 93 height 28
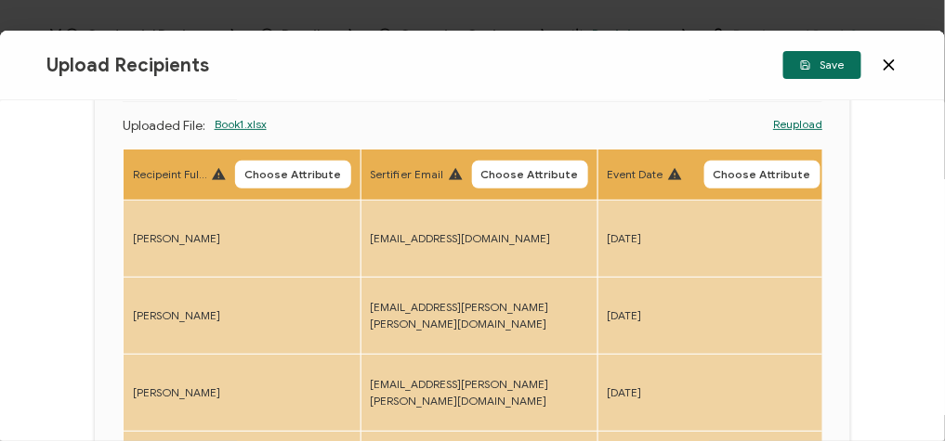
click at [272, 157] on th "Recipeint Full Name Choose Attribute" at bounding box center [242, 175] width 238 height 51
click at [278, 172] on span "Choose Attribute" at bounding box center [293, 174] width 98 height 11
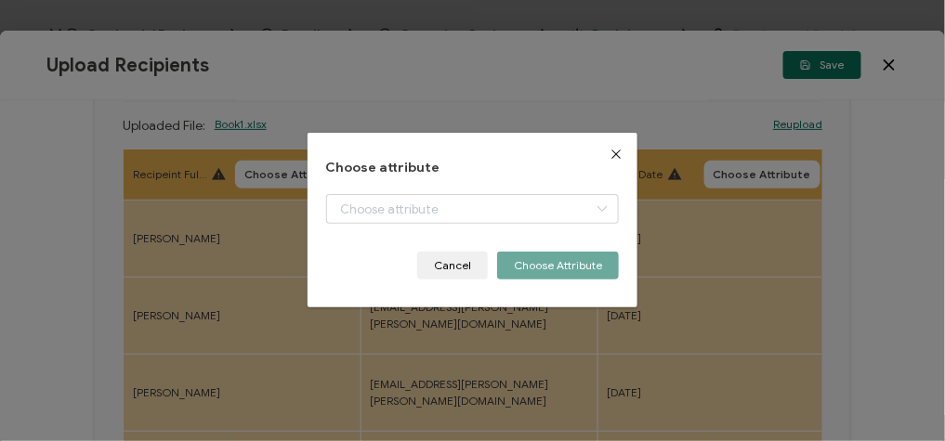
click at [407, 230] on div "+ Add New Attribute Full Name E-mail Issue Date Expiration Date Event Date Loca…" at bounding box center [473, 223] width 294 height 58
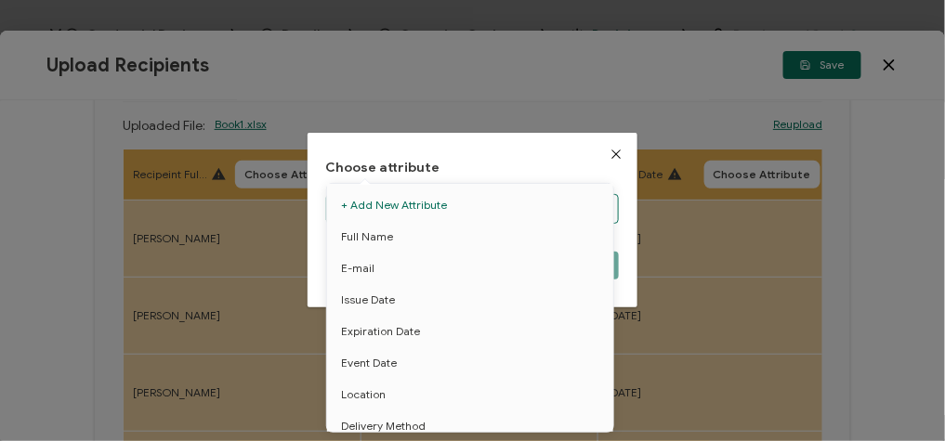
click at [404, 219] on body "Credential Designs Details Campaign Options Recipients Preview and Send All cha…" at bounding box center [472, 220] width 945 height 441
click at [397, 238] on li "Full Name" at bounding box center [473, 237] width 302 height 32
type input "Full Name"
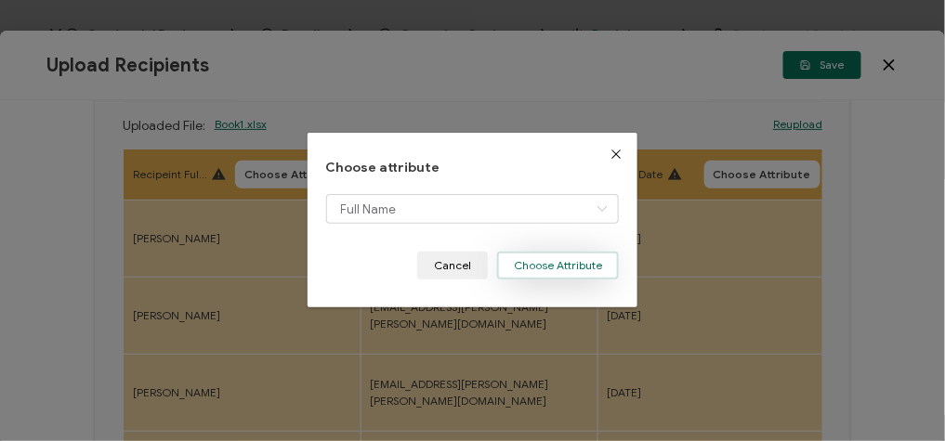
click at [552, 264] on button "Choose Attribute" at bounding box center [558, 266] width 122 height 28
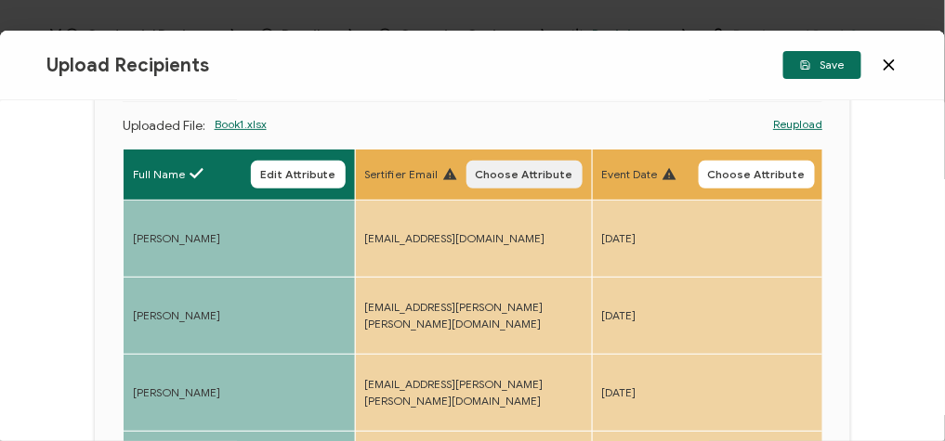
click at [517, 171] on span "Choose Attribute" at bounding box center [525, 174] width 98 height 11
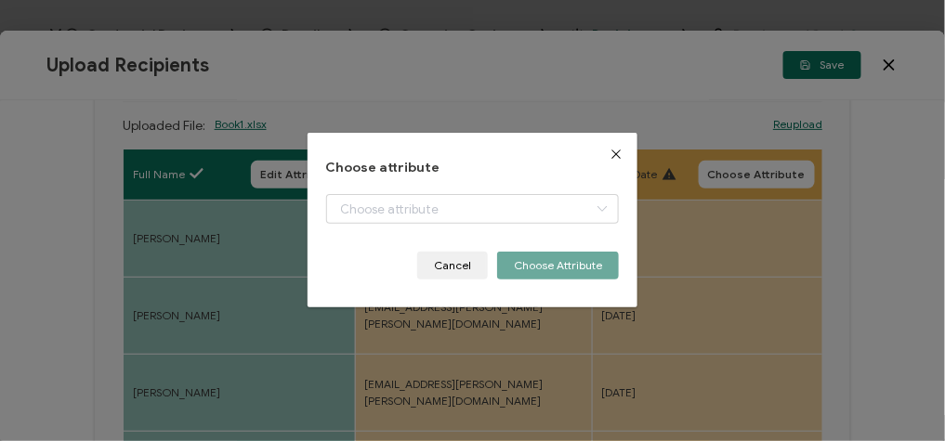
click at [432, 180] on div "Choose attribute Cancel Choose Attribute" at bounding box center [473, 221] width 294 height 120
click at [426, 211] on body "Credential Designs Details Campaign Options Recipients Preview and Send All cha…" at bounding box center [472, 220] width 945 height 441
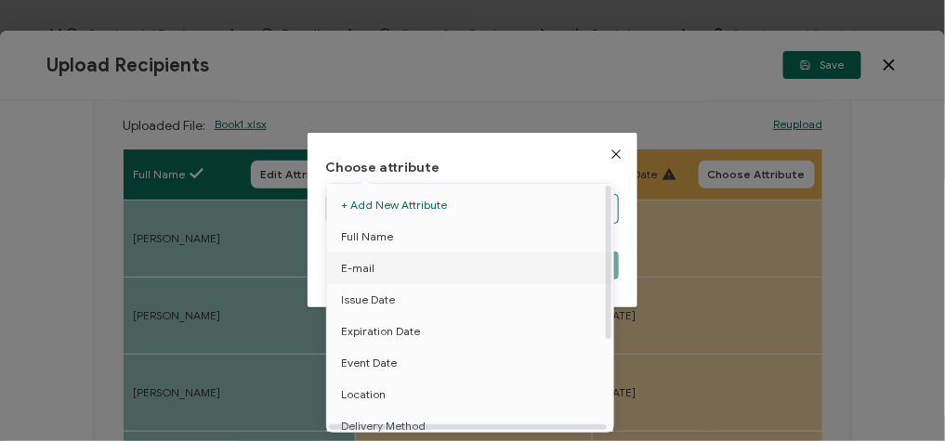
click at [380, 265] on li "E-mail" at bounding box center [473, 269] width 302 height 32
type input "E-mail"
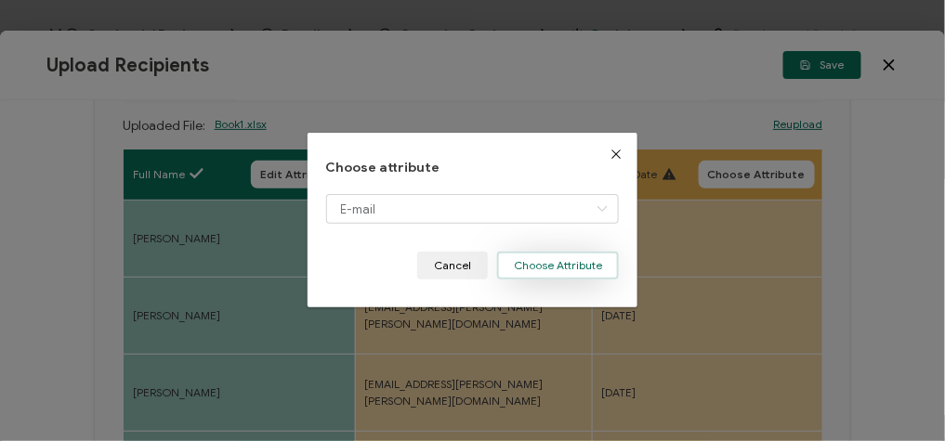
click at [561, 263] on button "Choose Attribute" at bounding box center [558, 266] width 122 height 28
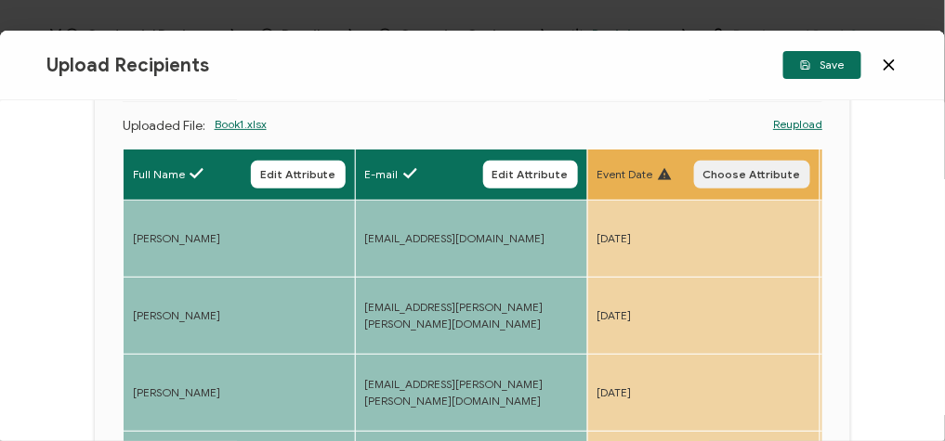
click at [741, 178] on span "Choose Attribute" at bounding box center [752, 174] width 98 height 11
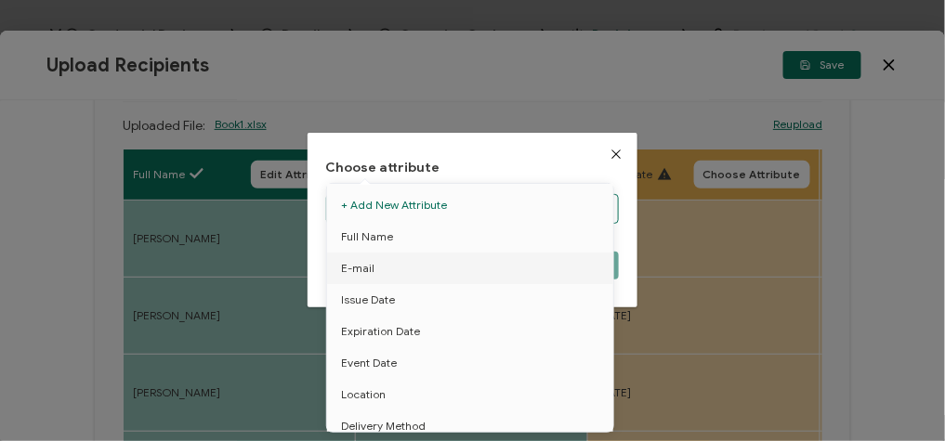
click at [503, 210] on input "dialog" at bounding box center [473, 209] width 294 height 30
click at [373, 364] on span "Event Date" at bounding box center [369, 364] width 56 height 32
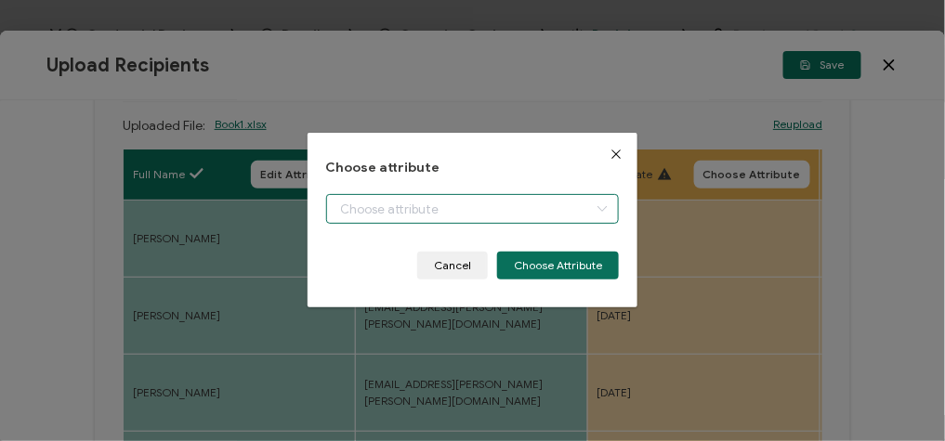
type input "Event Date"
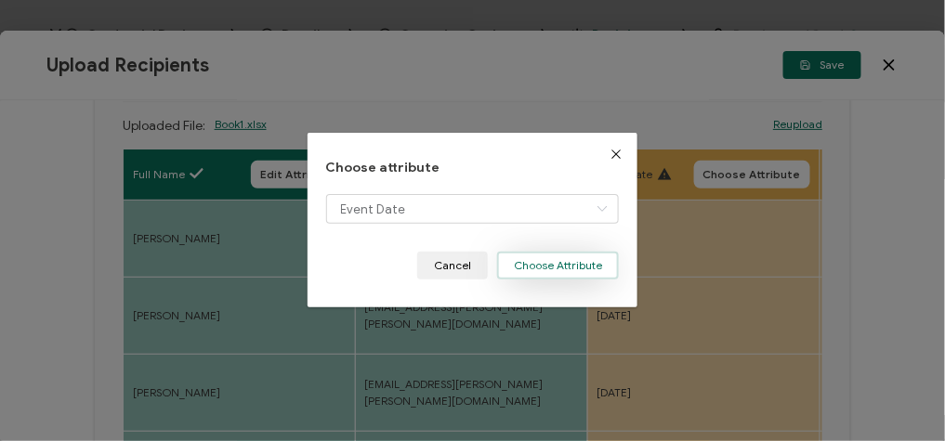
click at [549, 268] on button "Choose Attribute" at bounding box center [558, 266] width 122 height 28
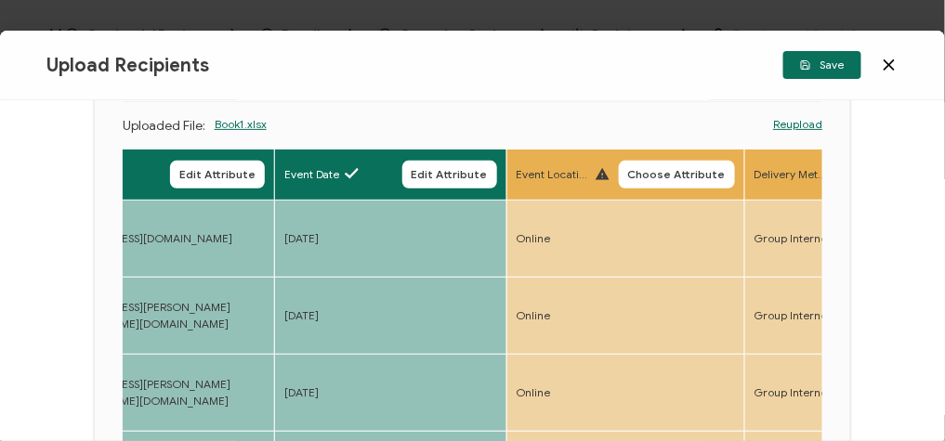
scroll to position [0, 458]
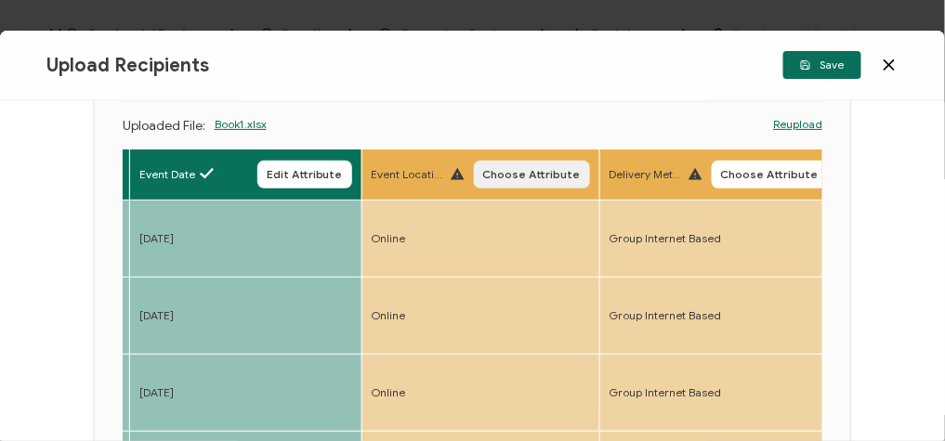
click at [486, 163] on button "Choose Attribute" at bounding box center [532, 175] width 116 height 28
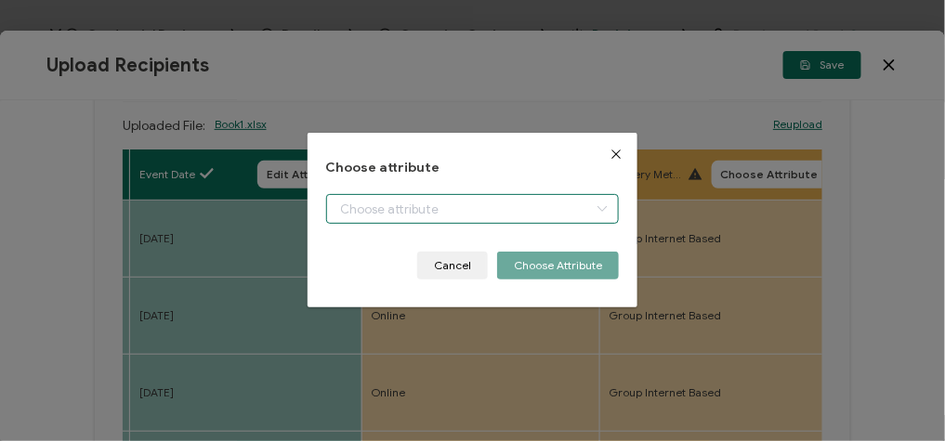
click at [372, 203] on input "dialog" at bounding box center [473, 209] width 294 height 30
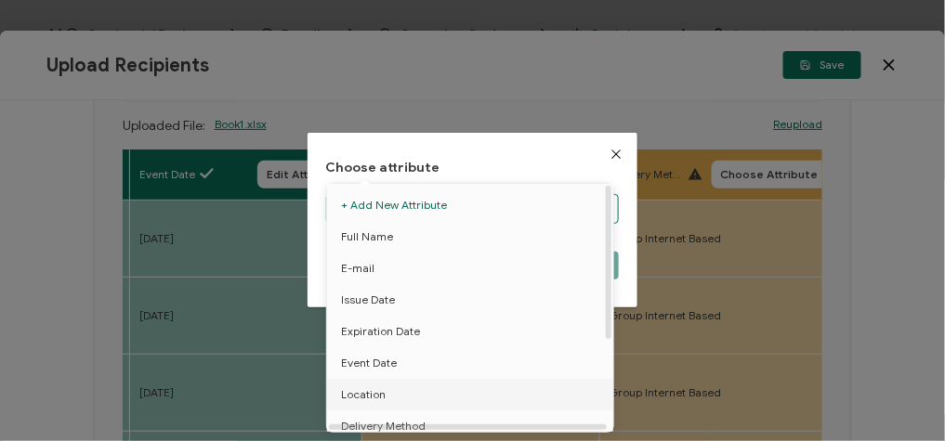
click at [374, 389] on span "Location" at bounding box center [363, 395] width 45 height 32
type input "Location"
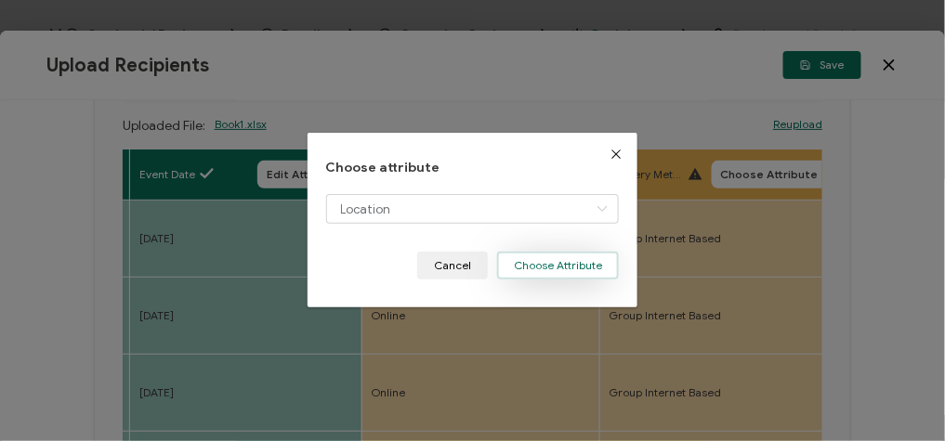
click at [526, 277] on button "Choose Attribute" at bounding box center [558, 266] width 122 height 28
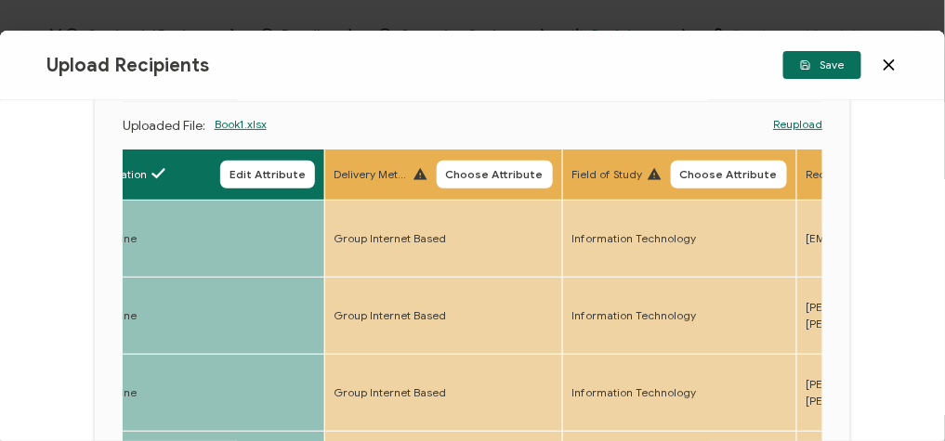
scroll to position [0, 796]
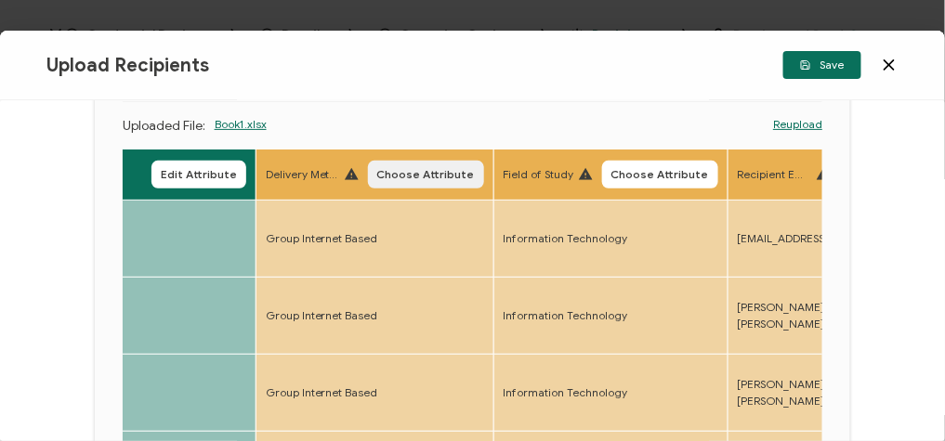
click at [422, 183] on button "Choose Attribute" at bounding box center [426, 175] width 116 height 28
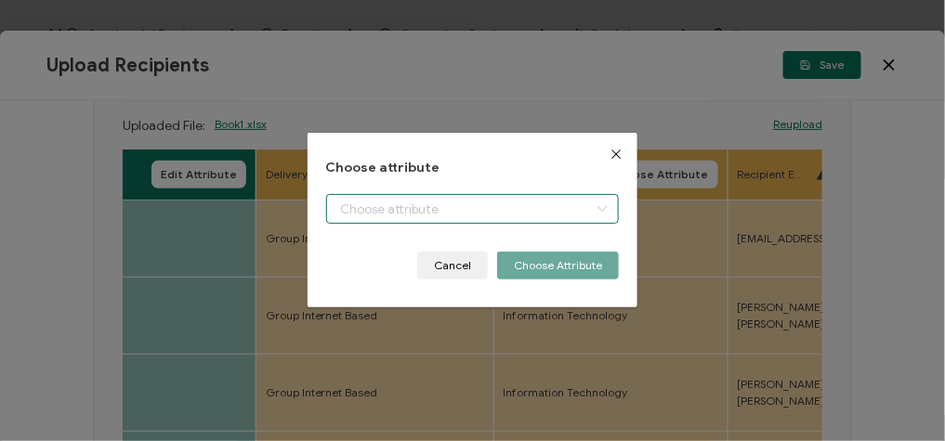
click at [439, 214] on input "dialog" at bounding box center [473, 209] width 294 height 30
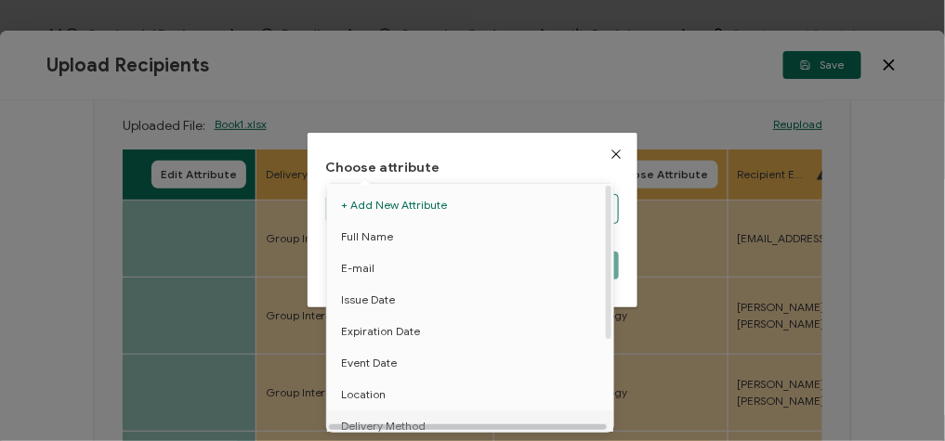
click at [400, 420] on span "Delivery Method" at bounding box center [383, 427] width 85 height 32
type input "Delivery Method"
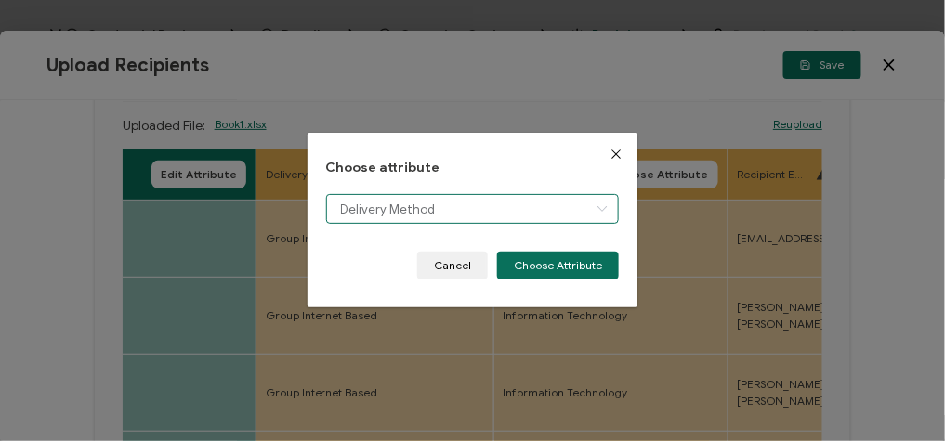
scroll to position [12, 0]
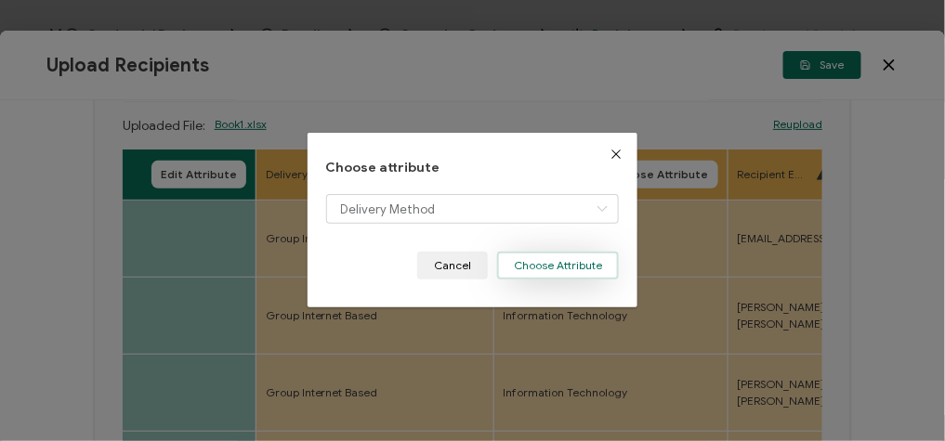
click at [572, 264] on button "Choose Attribute" at bounding box center [558, 266] width 122 height 28
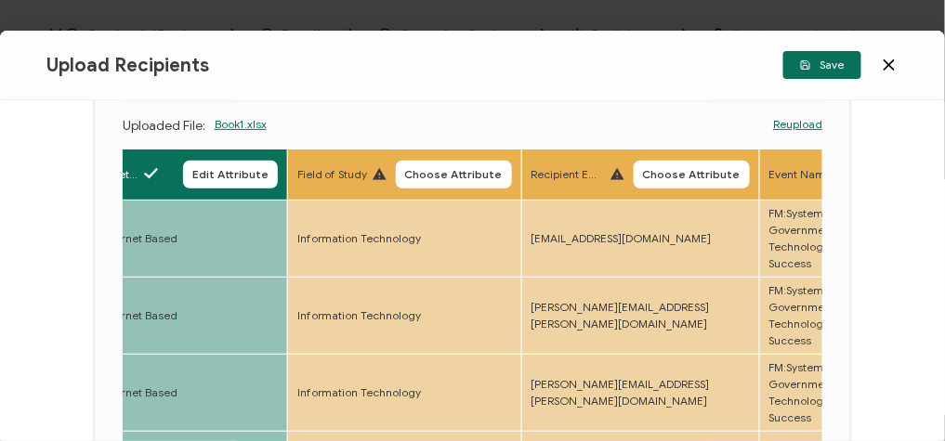
scroll to position [0, 997]
click at [478, 161] on button "Choose Attribute" at bounding box center [454, 175] width 116 height 28
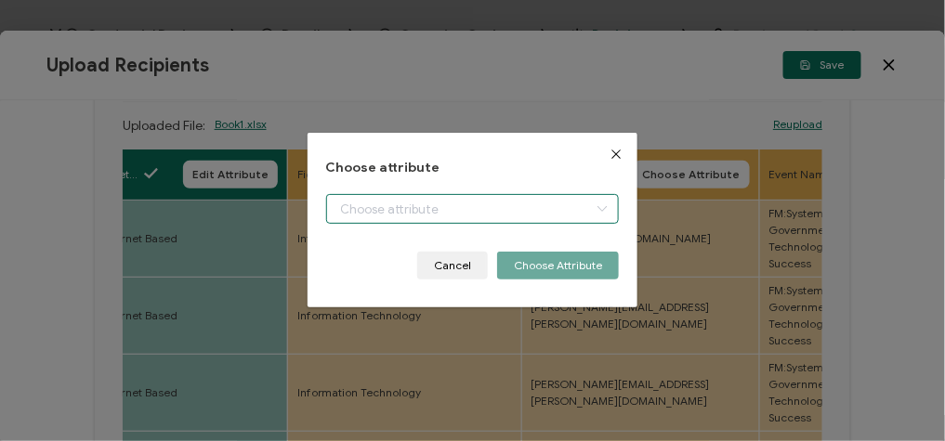
click at [507, 198] on body "Credential Designs Details Campaign Options Recipients Preview and Send All cha…" at bounding box center [472, 220] width 945 height 441
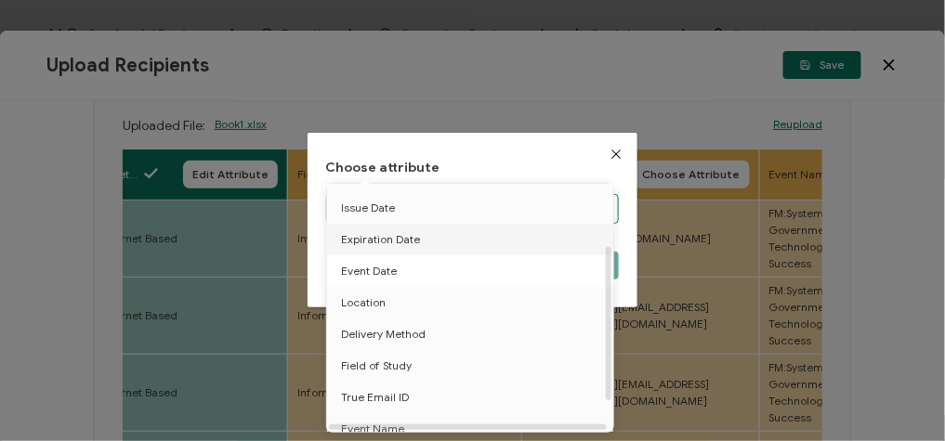
scroll to position [98, 0]
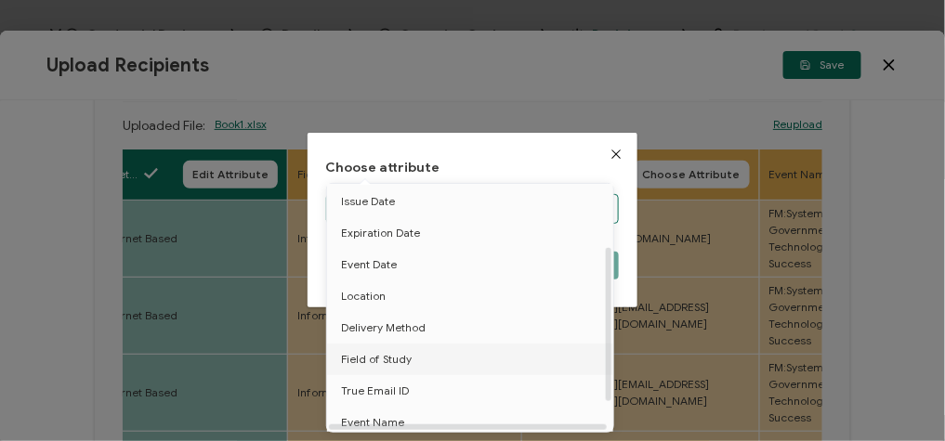
click at [395, 361] on span "Field of Study" at bounding box center [376, 360] width 71 height 32
type input "Field of Study"
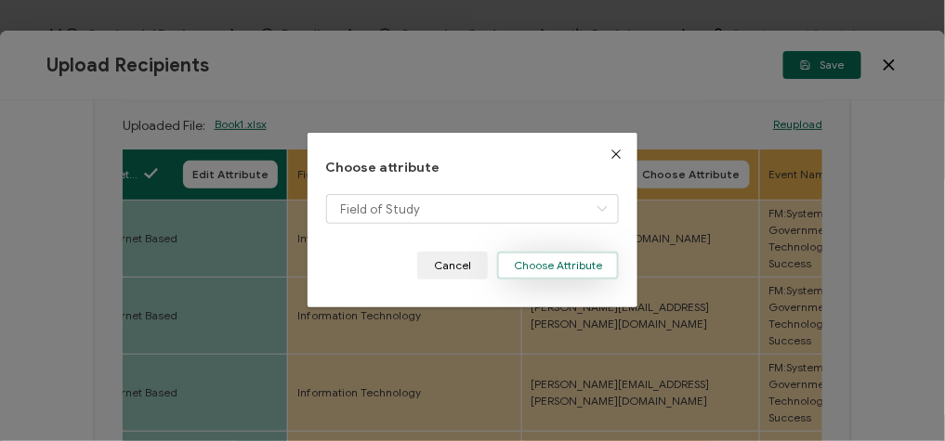
click at [594, 256] on button "Choose Attribute" at bounding box center [558, 266] width 122 height 28
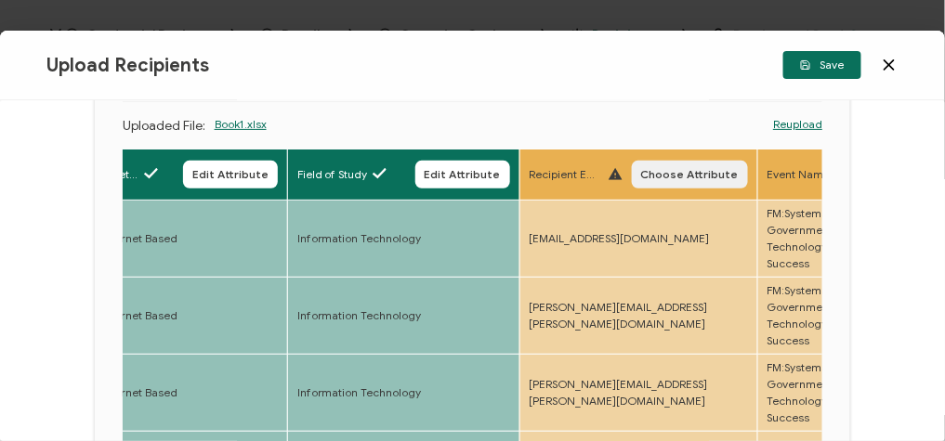
click at [671, 177] on span "Choose Attribute" at bounding box center [690, 174] width 98 height 11
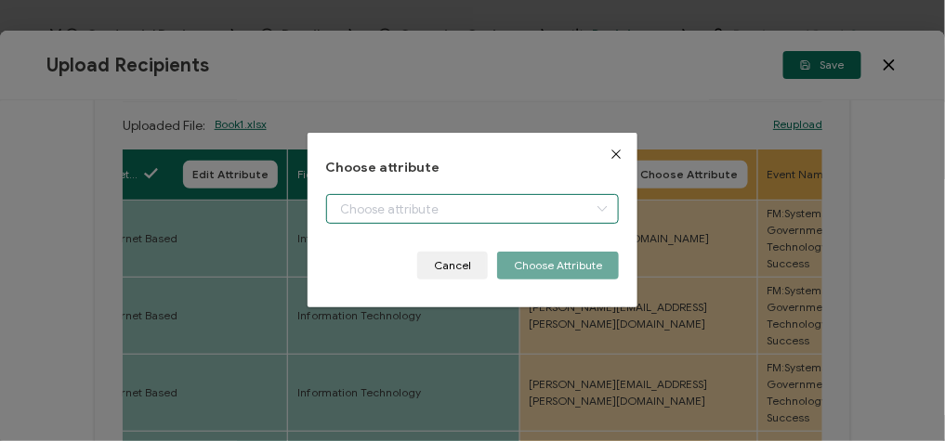
click at [505, 204] on body "Credential Designs Details Campaign Options Recipients Preview and Send All cha…" at bounding box center [472, 220] width 945 height 441
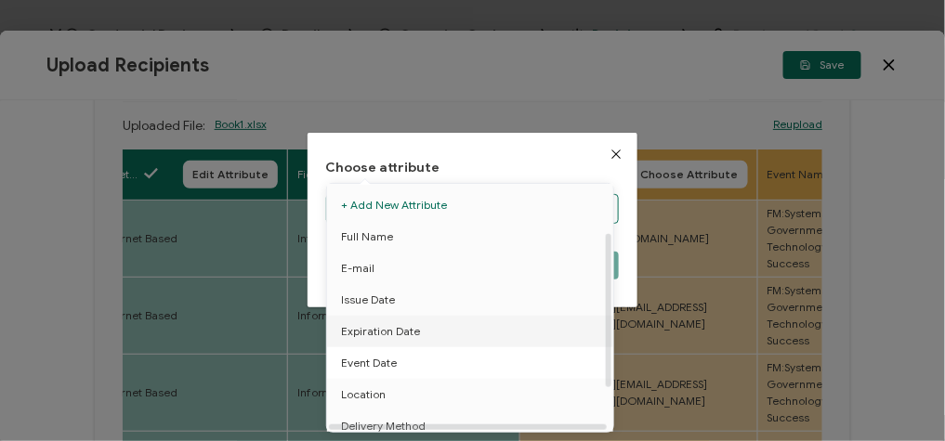
scroll to position [77, 0]
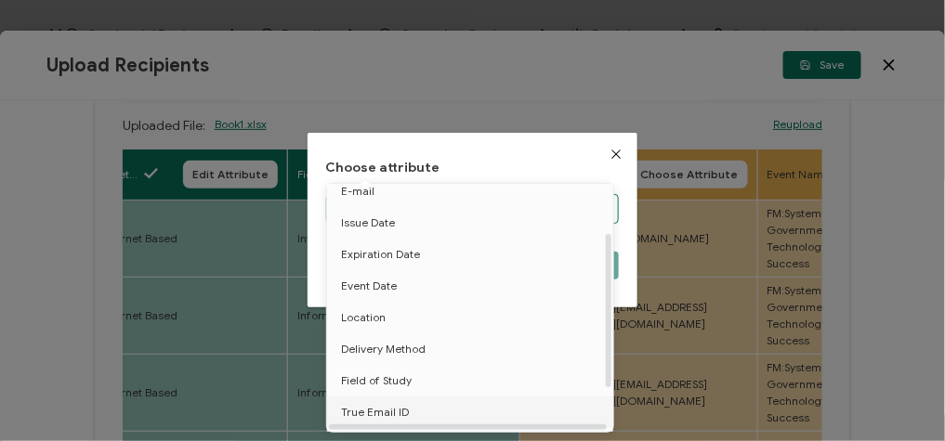
click at [373, 417] on span "True Email ID" at bounding box center [375, 413] width 68 height 32
type input "True Email ID"
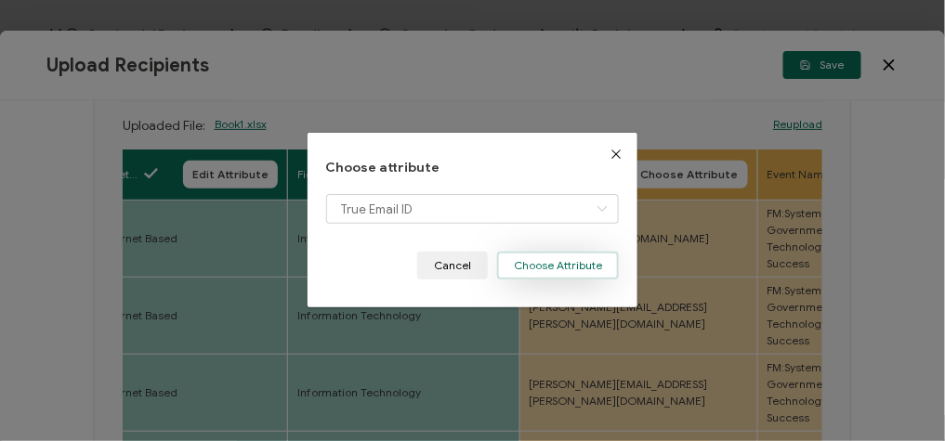
click at [533, 276] on button "Choose Attribute" at bounding box center [558, 266] width 122 height 28
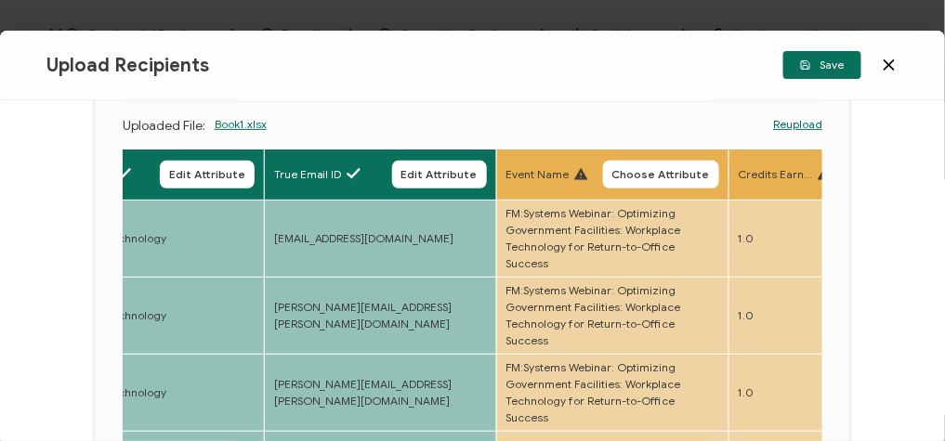
scroll to position [0, 1264]
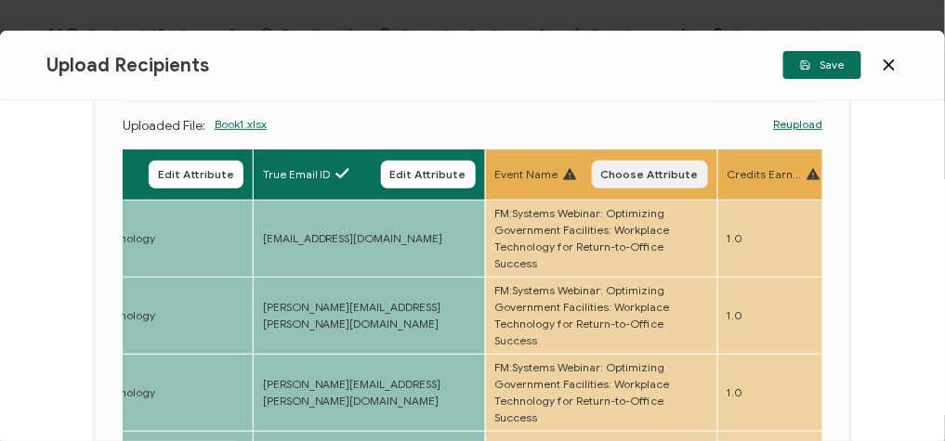
click at [643, 169] on span "Choose Attribute" at bounding box center [650, 174] width 98 height 11
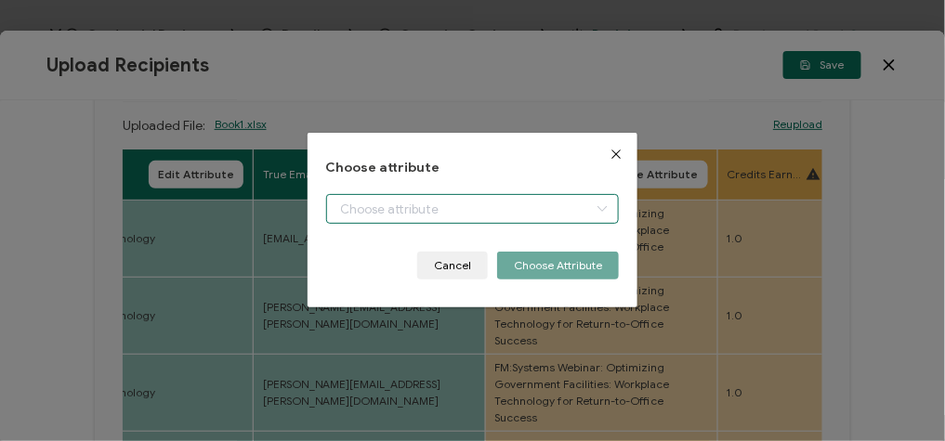
click at [502, 218] on input "dialog" at bounding box center [473, 209] width 294 height 30
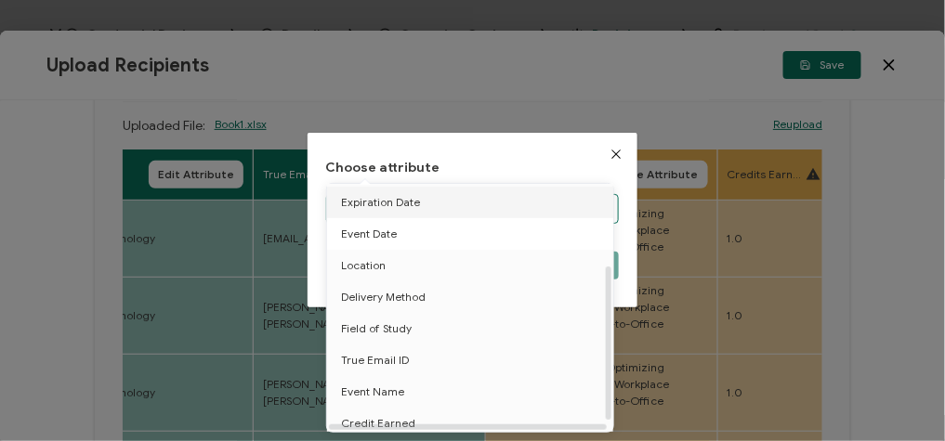
scroll to position [144, 0]
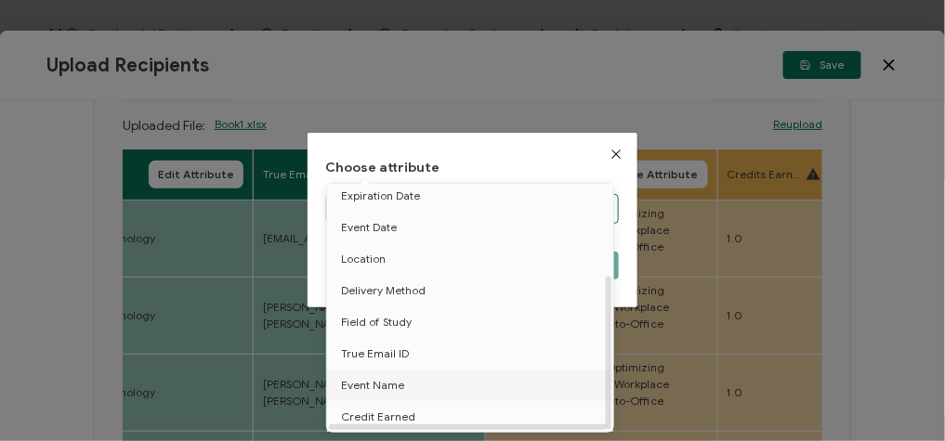
click at [416, 370] on li "Event Name" at bounding box center [473, 386] width 302 height 32
type input "Event Name"
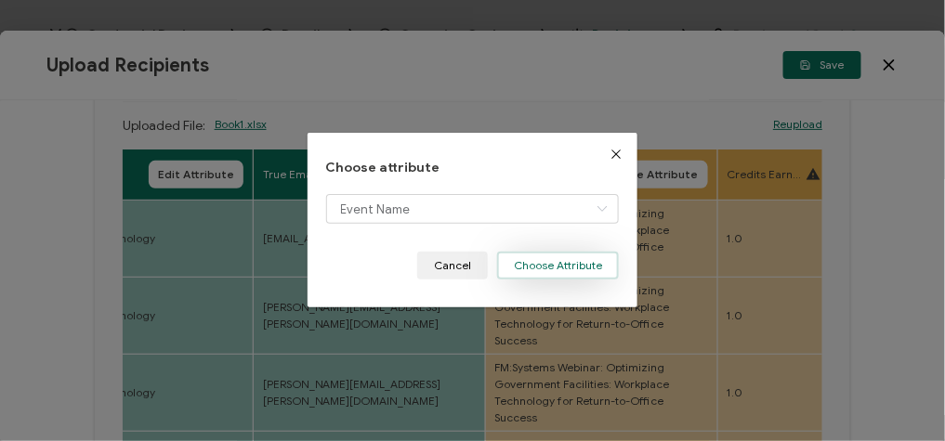
click at [562, 273] on button "Choose Attribute" at bounding box center [558, 266] width 122 height 28
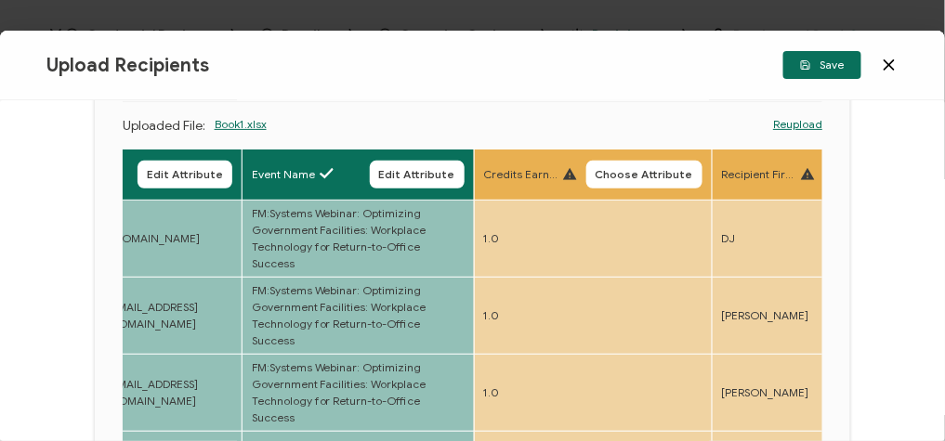
scroll to position [0, 1516]
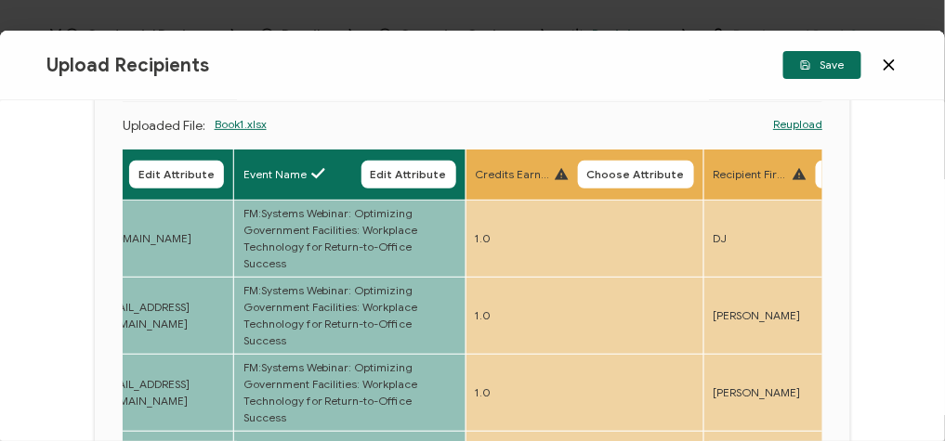
click at [632, 157] on th "Credits Earned Choose Attribute" at bounding box center [585, 175] width 238 height 51
click at [610, 178] on span "Choose Attribute" at bounding box center [636, 174] width 98 height 11
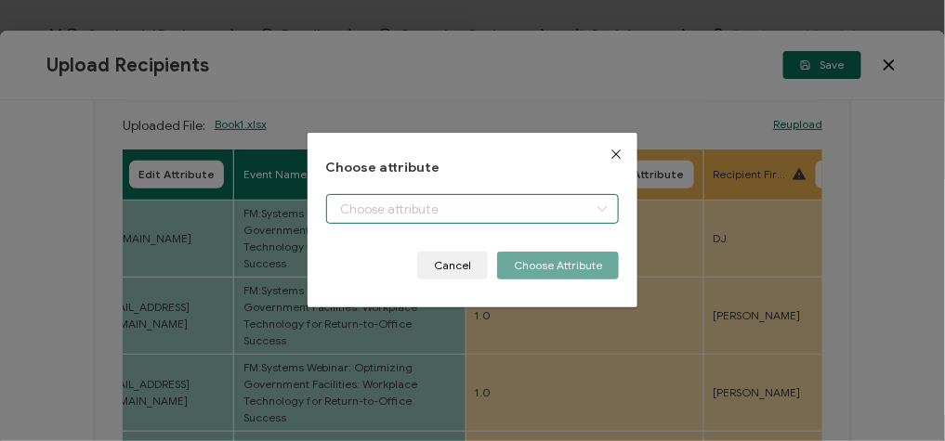
click at [495, 203] on input "dialog" at bounding box center [473, 209] width 294 height 30
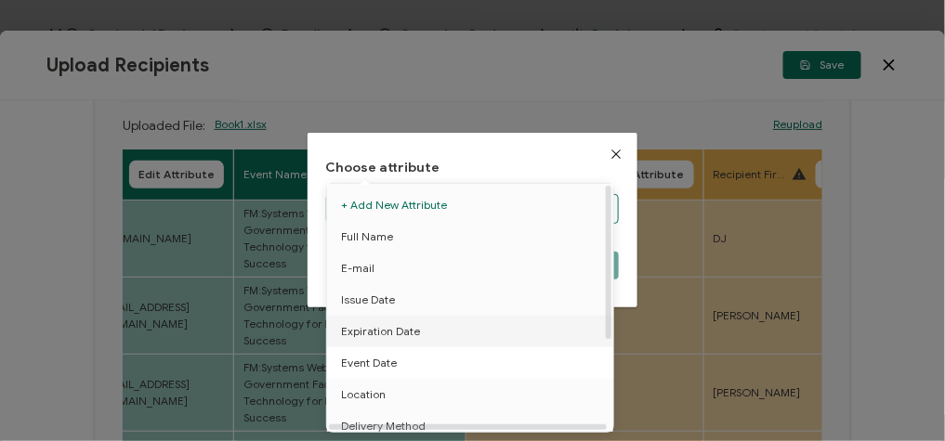
scroll to position [144, 0]
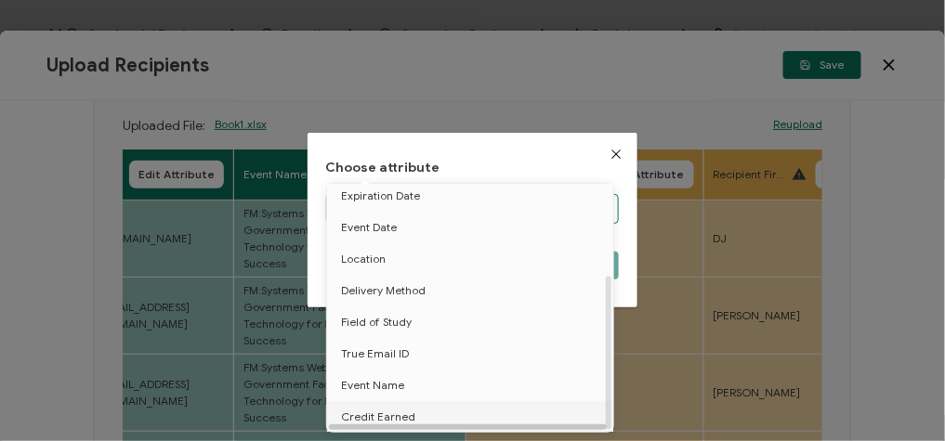
click at [404, 420] on div at bounding box center [468, 428] width 278 height 6
click at [420, 416] on li "Credit Earned" at bounding box center [473, 417] width 302 height 32
type input "Credit Earned"
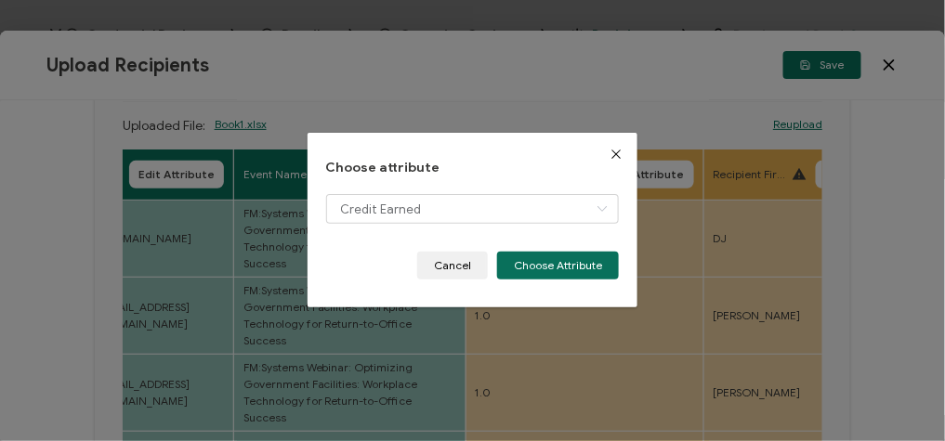
click at [552, 282] on div "Choose attribute Credit Earned Cancel Choose Attribute" at bounding box center [473, 221] width 331 height 176
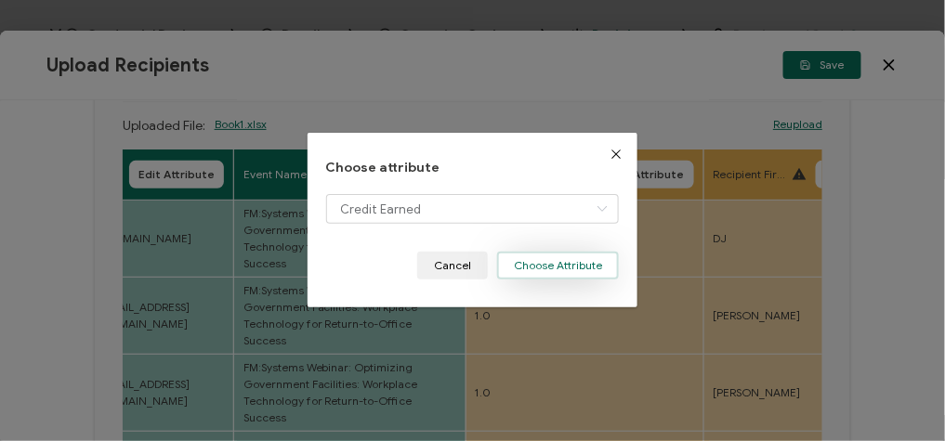
click at [545, 269] on button "Choose Attribute" at bounding box center [558, 266] width 122 height 28
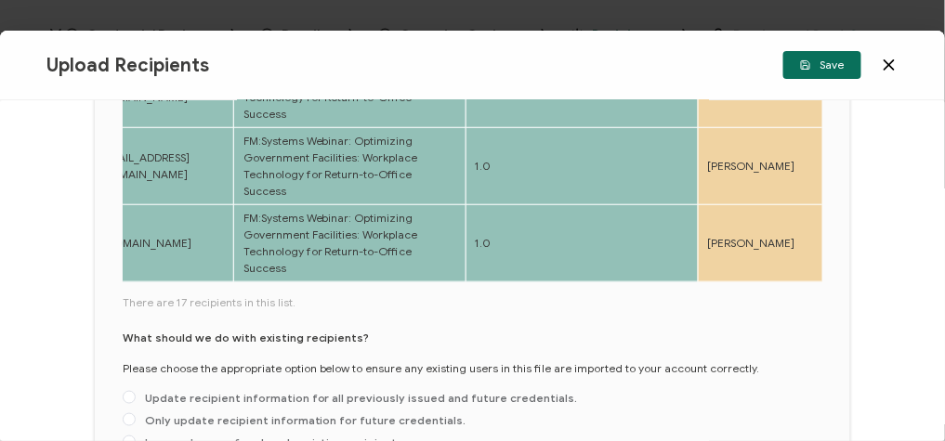
scroll to position [456, 0]
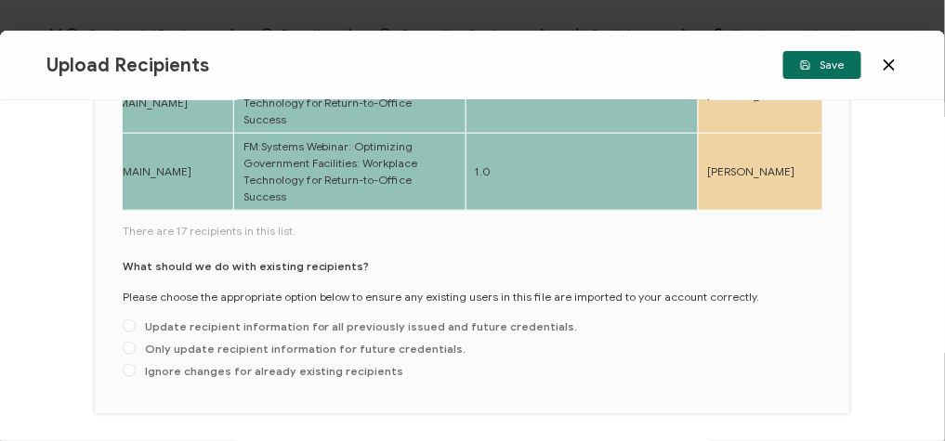
click at [121, 279] on div "Upload Recipients Please upload a file containing recipient information. Make s…" at bounding box center [473, 53] width 756 height 724
click at [123, 342] on span at bounding box center [129, 348] width 13 height 13
click at [123, 342] on input "Only update recipient information for future credentials." at bounding box center [129, 349] width 13 height 15
radio input "true"
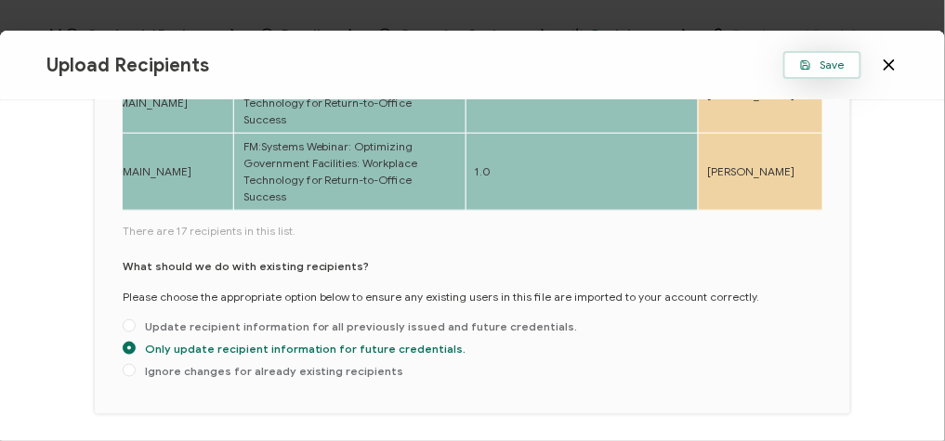
click at [823, 66] on span "Save" at bounding box center [822, 64] width 45 height 11
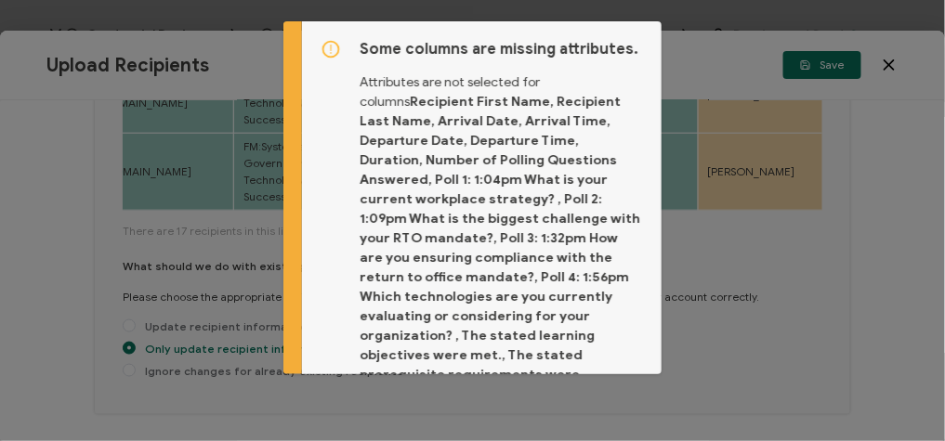
scroll to position [249, 0]
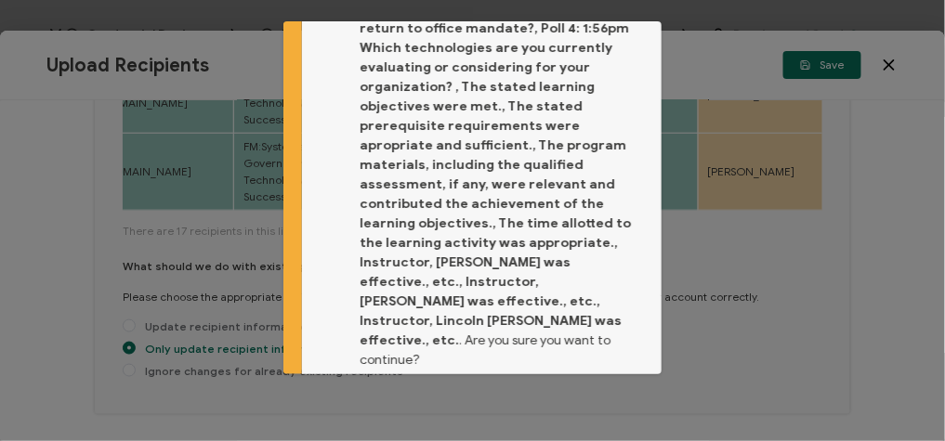
click at [608, 415] on span "Proceed" at bounding box center [604, 420] width 45 height 11
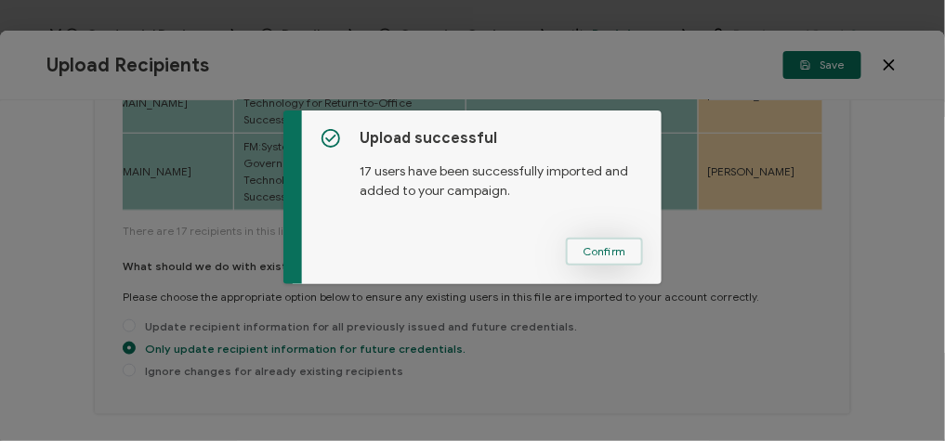
click at [605, 253] on span "Confirm" at bounding box center [605, 251] width 44 height 11
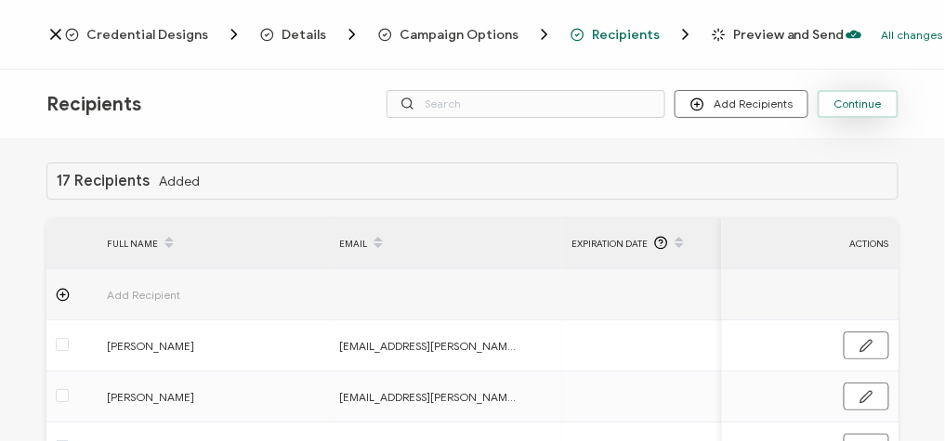
click at [879, 100] on span "Continue" at bounding box center [857, 103] width 47 height 11
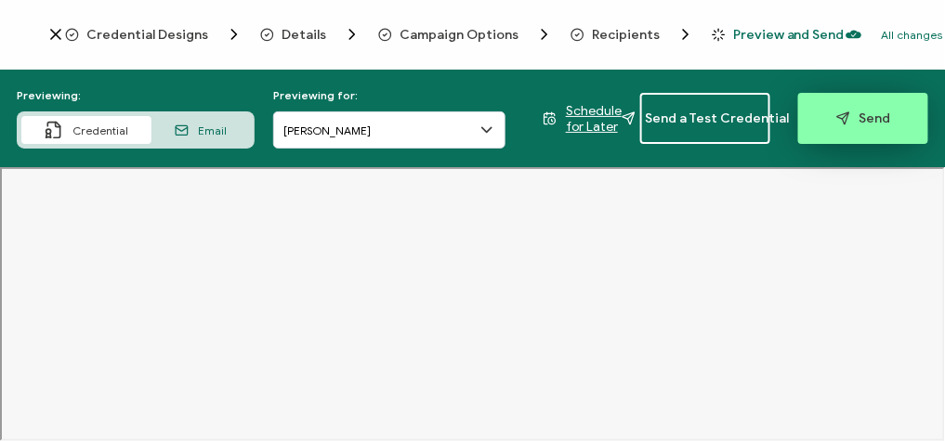
click at [905, 122] on button "Send" at bounding box center [863, 118] width 130 height 51
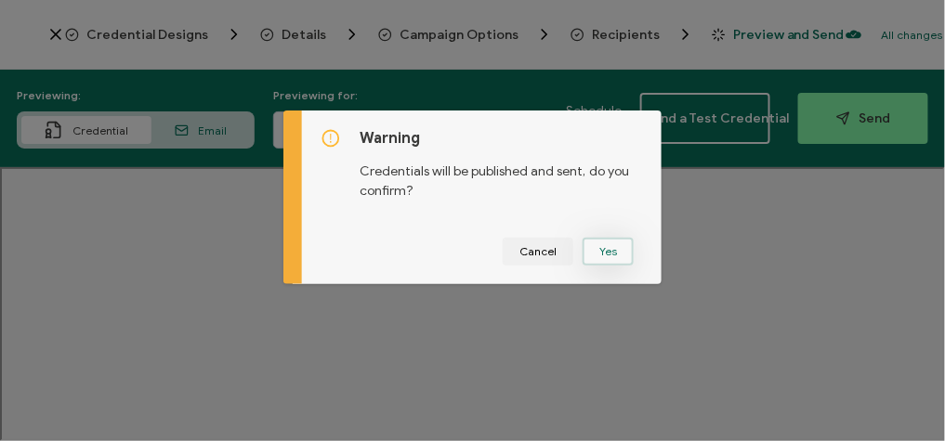
click at [617, 253] on button "Yes" at bounding box center [608, 252] width 51 height 28
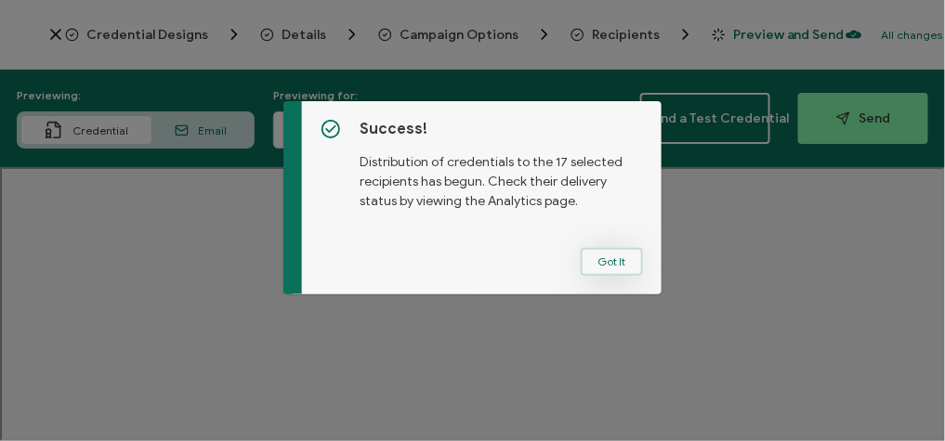
click at [601, 253] on button "Got It" at bounding box center [612, 262] width 62 height 28
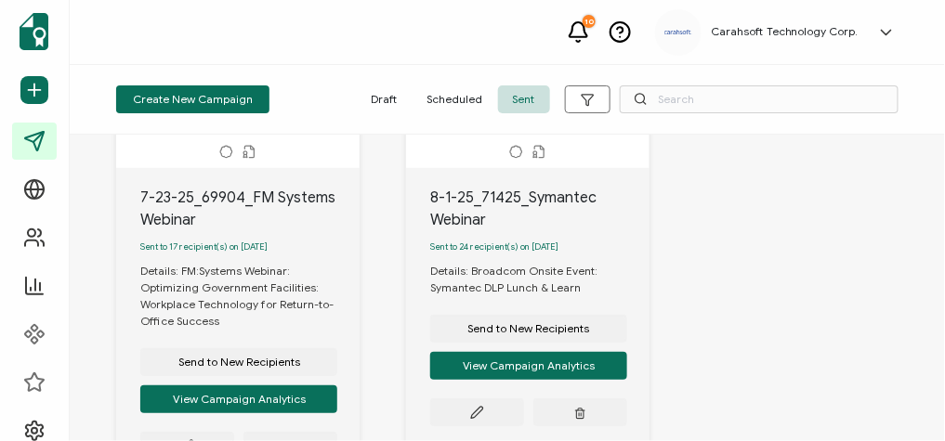
scroll to position [217, 0]
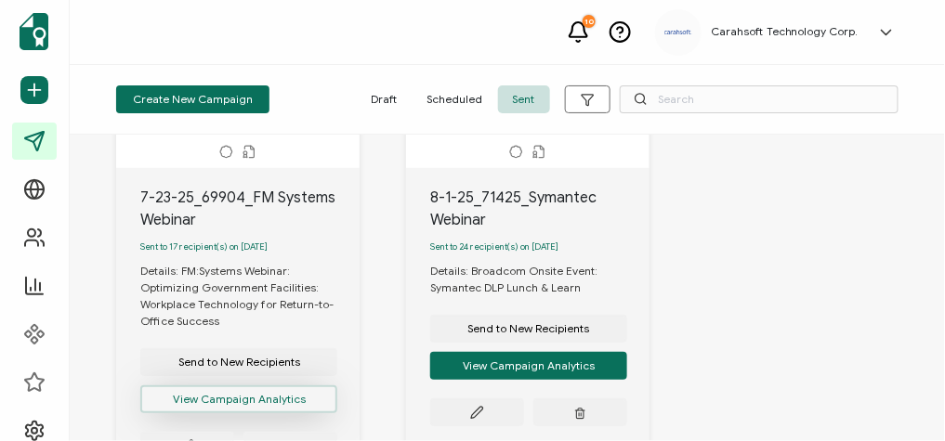
click at [272, 409] on button "View Campaign Analytics" at bounding box center [238, 400] width 197 height 28
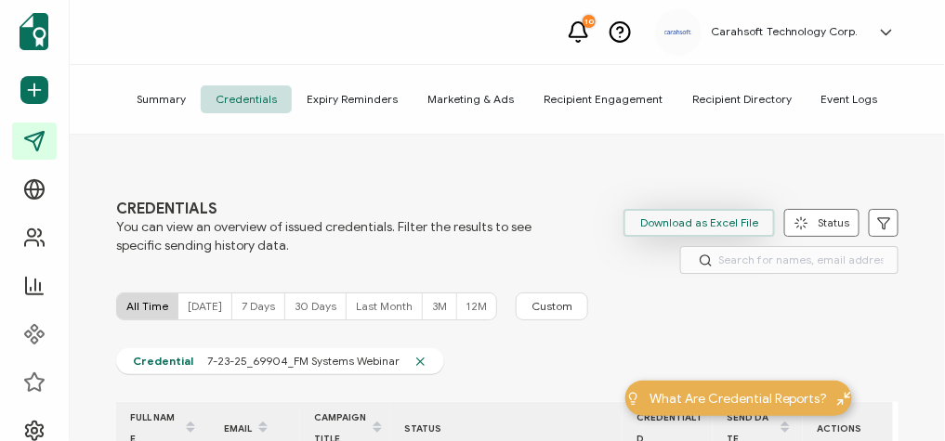
click at [671, 215] on span "Download as Excel File" at bounding box center [699, 223] width 118 height 28
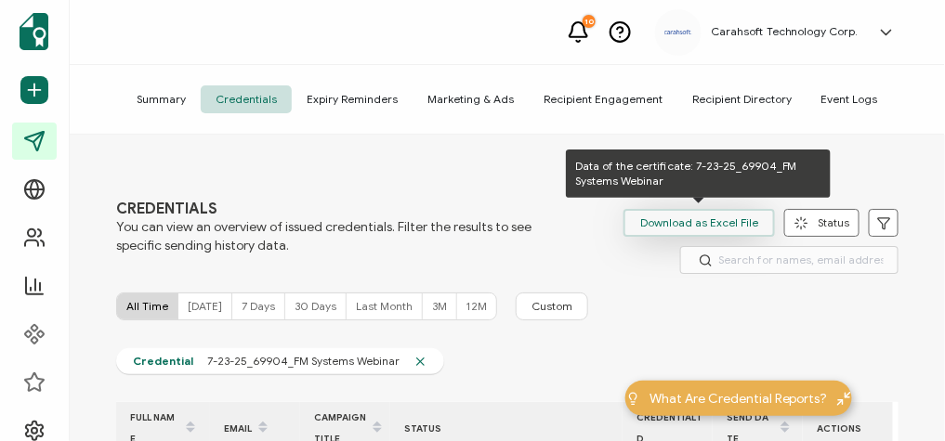
click at [669, 223] on span "Download as Excel File" at bounding box center [699, 223] width 118 height 28
